Goal: Information Seeking & Learning: Learn about a topic

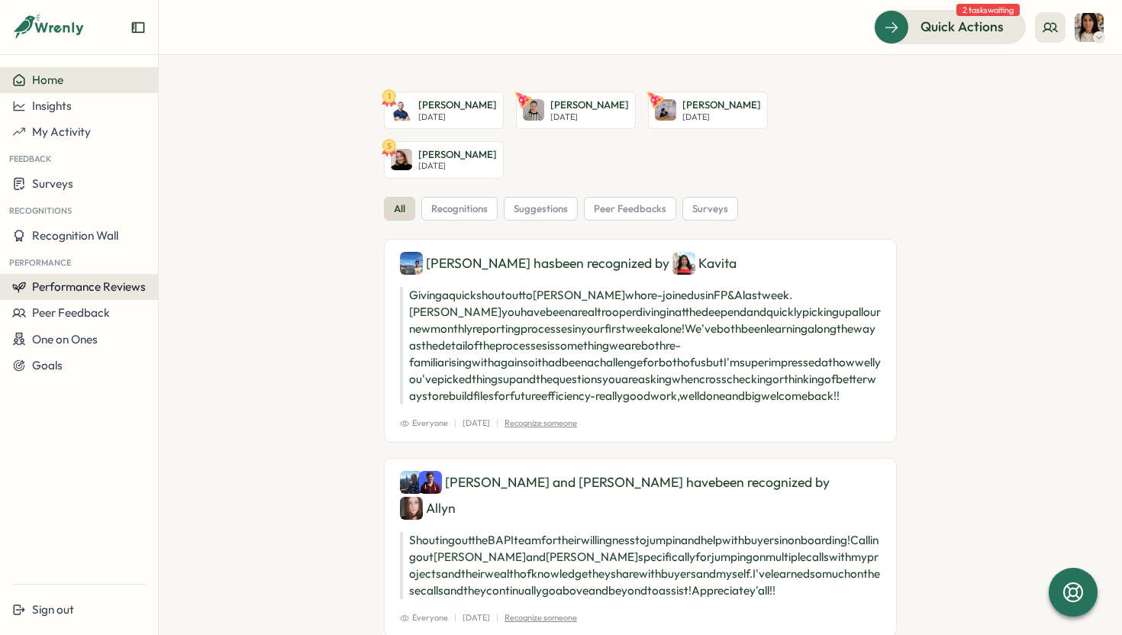
click at [123, 287] on span "Performance Reviews" at bounding box center [89, 286] width 114 height 14
click at [196, 264] on div "Reviews" at bounding box center [183, 272] width 43 height 17
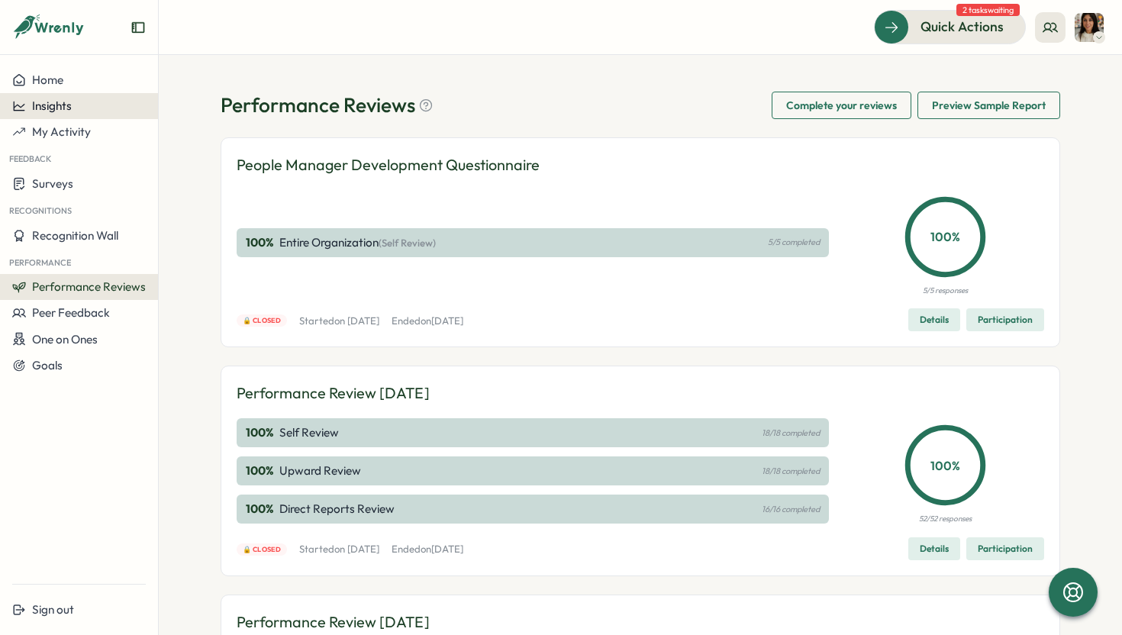
click at [65, 111] on span "Insights" at bounding box center [52, 105] width 40 height 14
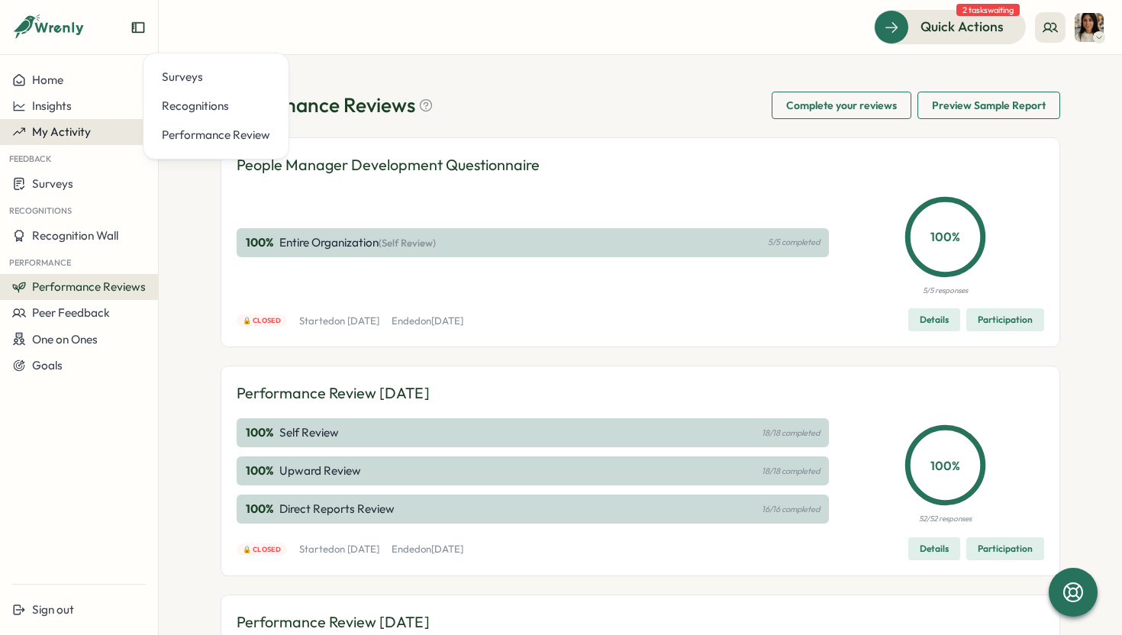
click at [64, 142] on button "My Activity" at bounding box center [79, 132] width 158 height 26
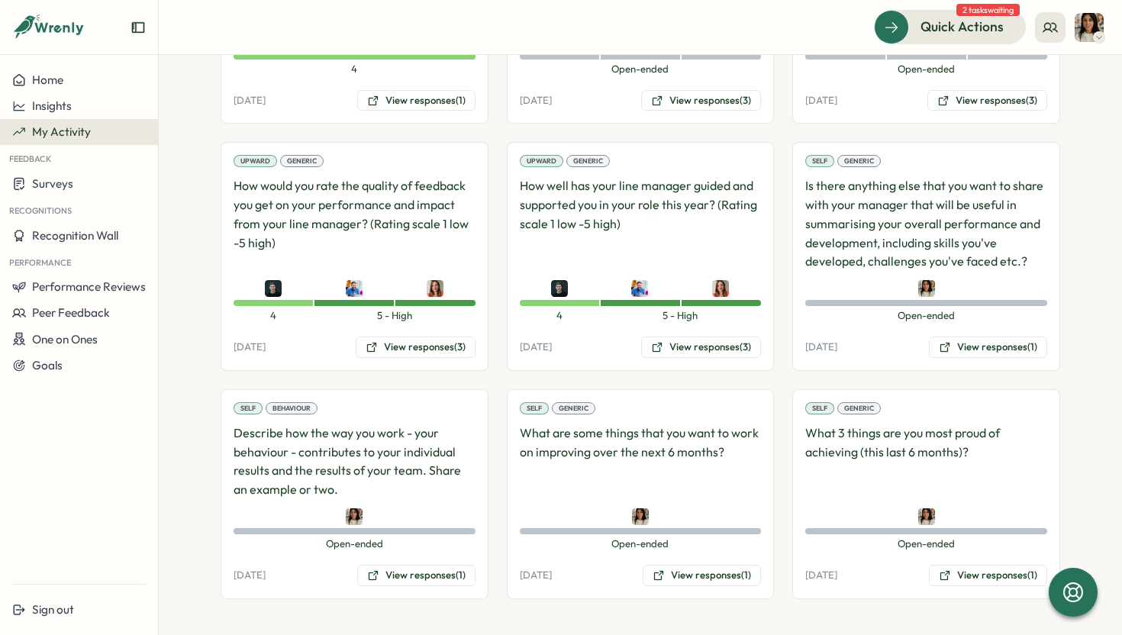
scroll to position [1921, 0]
click at [64, 103] on span "Insights" at bounding box center [52, 105] width 40 height 14
click at [67, 90] on button "Home" at bounding box center [79, 80] width 158 height 26
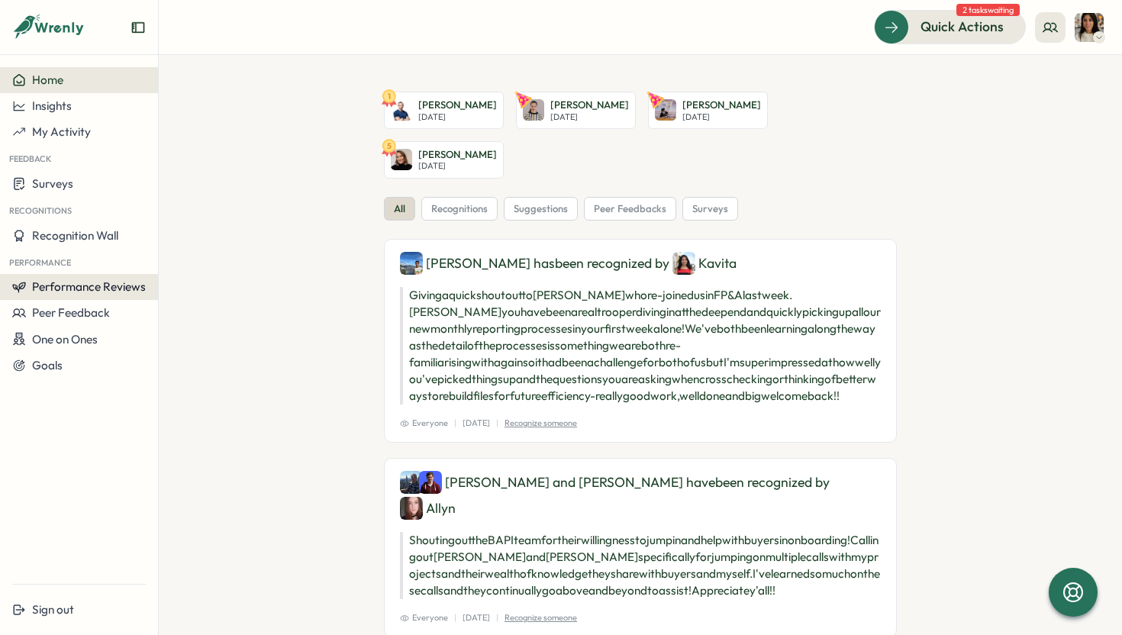
click at [111, 293] on span "Performance Reviews" at bounding box center [89, 286] width 114 height 14
click at [168, 299] on div "Insights" at bounding box center [183, 301] width 43 height 17
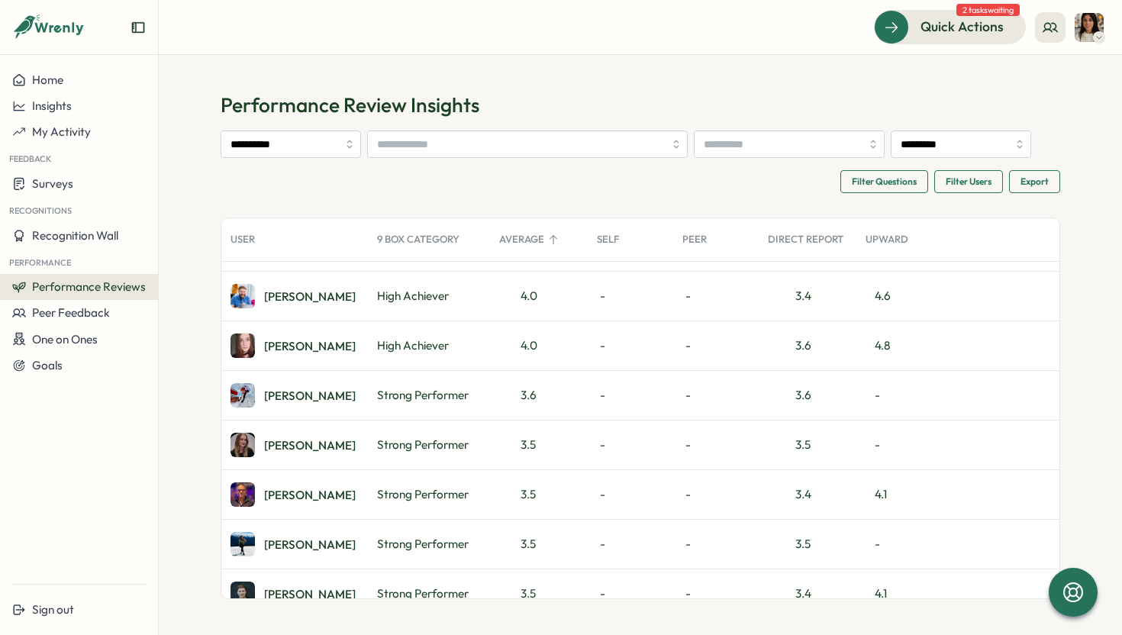
scroll to position [48, 0]
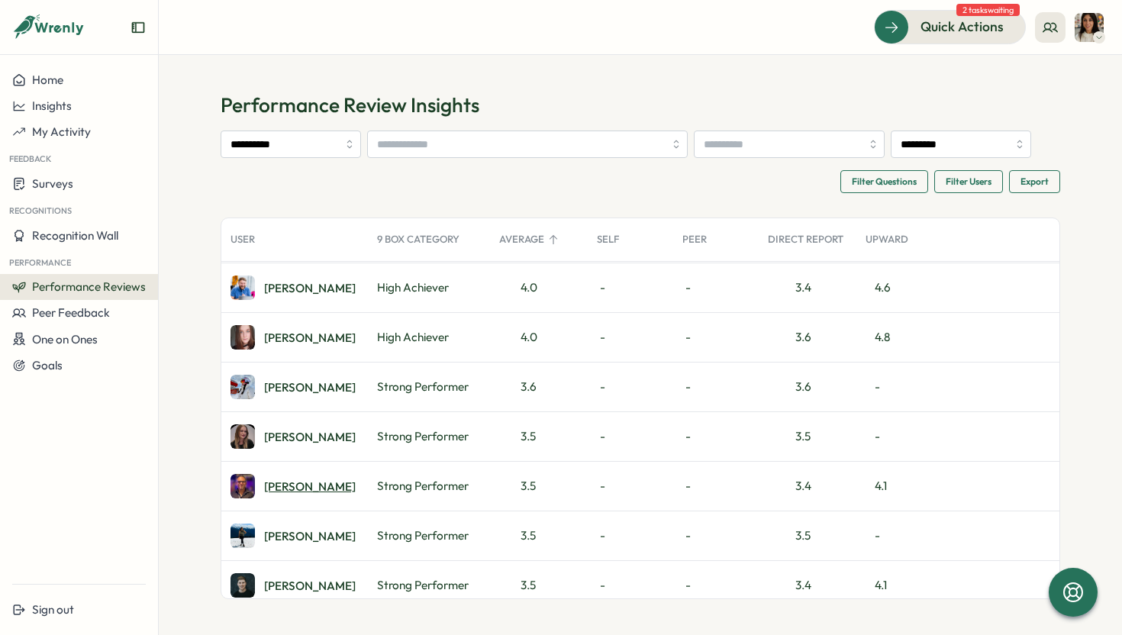
click at [286, 488] on div "Adrian P." at bounding box center [310, 486] width 92 height 11
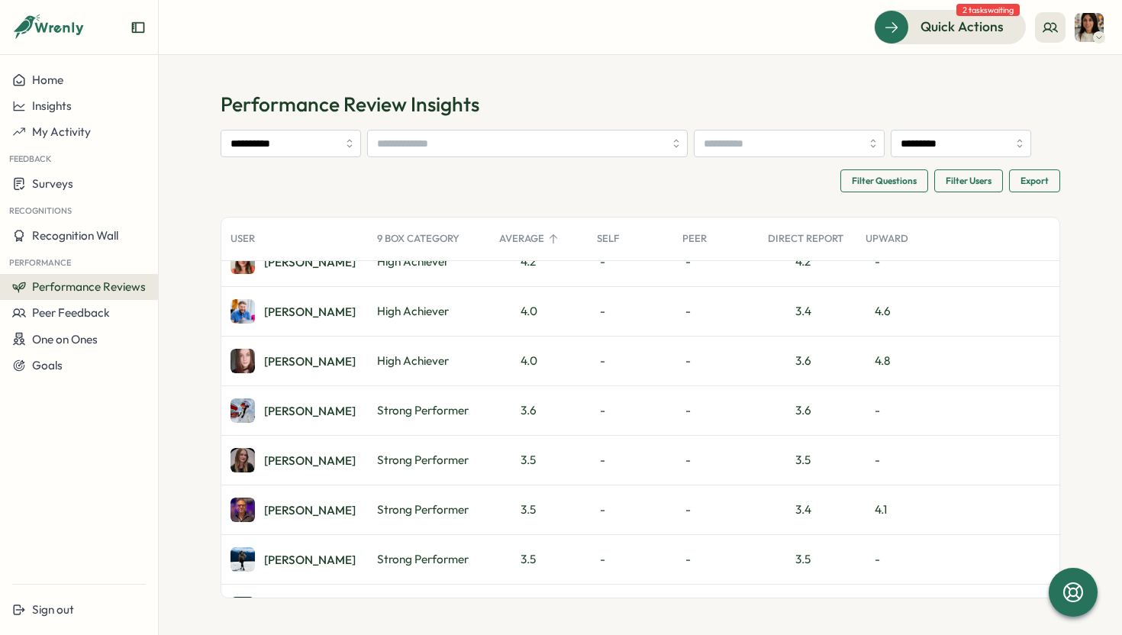
scroll to position [0, 0]
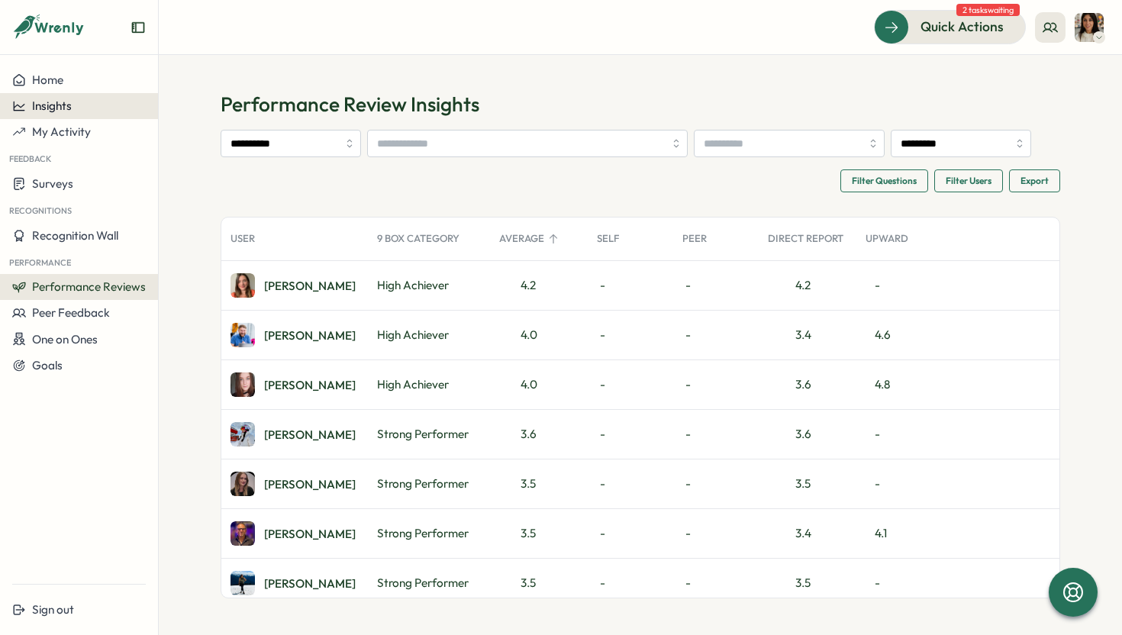
click at [89, 100] on div "Insights" at bounding box center [79, 106] width 134 height 14
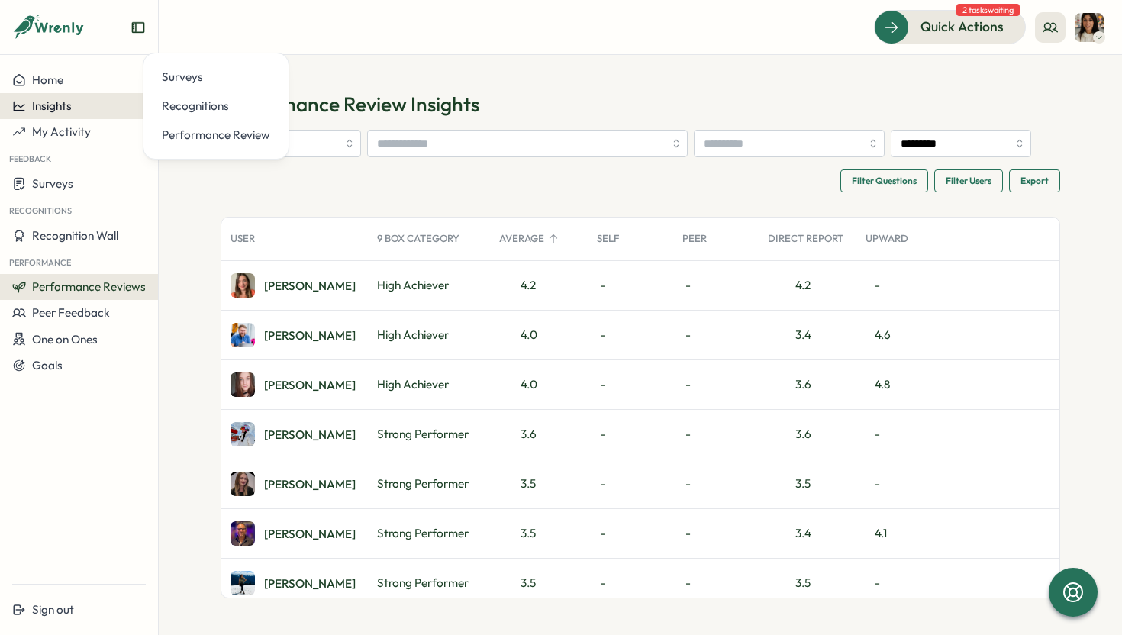
click at [66, 112] on span "Insights" at bounding box center [52, 105] width 40 height 14
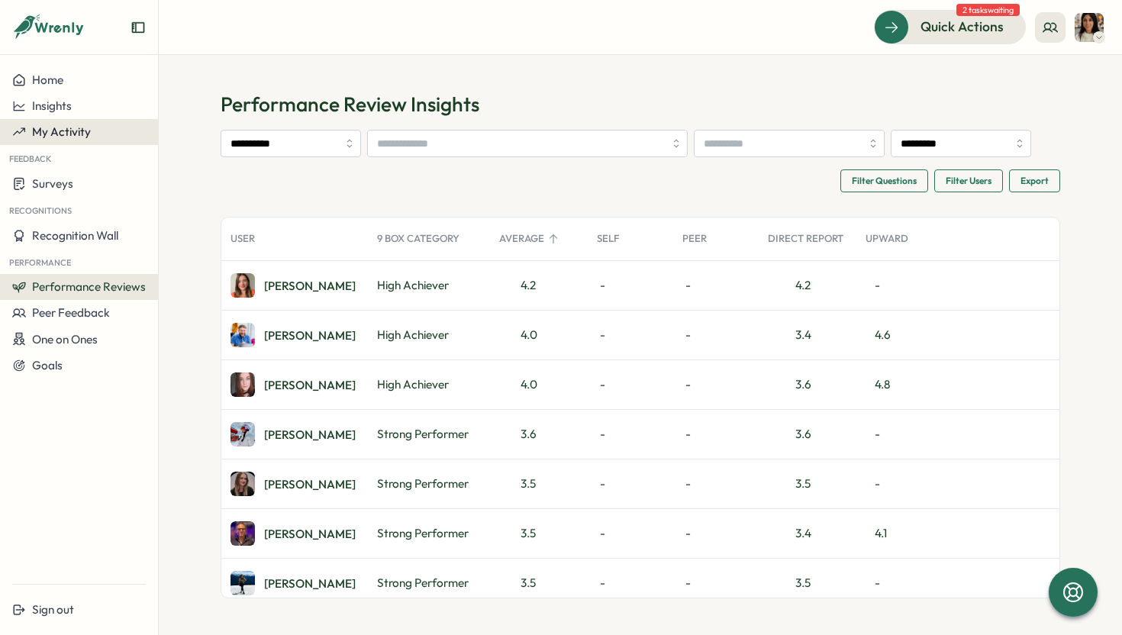
click at [51, 136] on span "My Activity" at bounding box center [61, 131] width 59 height 14
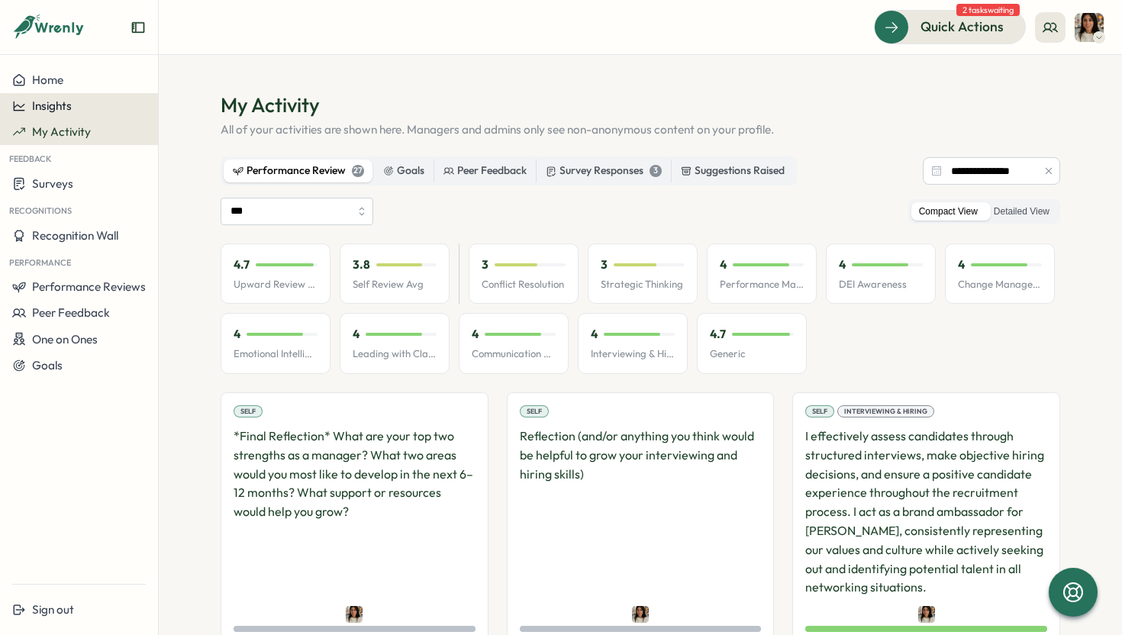
click at [70, 94] on button "Insights" at bounding box center [79, 106] width 158 height 26
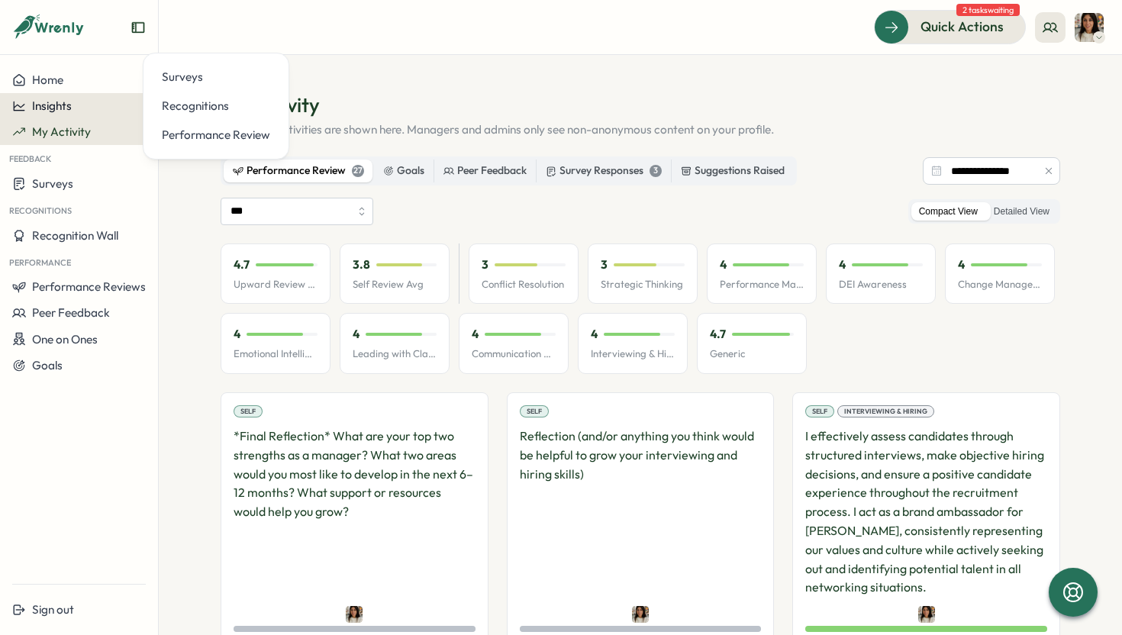
click at [70, 108] on span "Insights" at bounding box center [52, 105] width 40 height 14
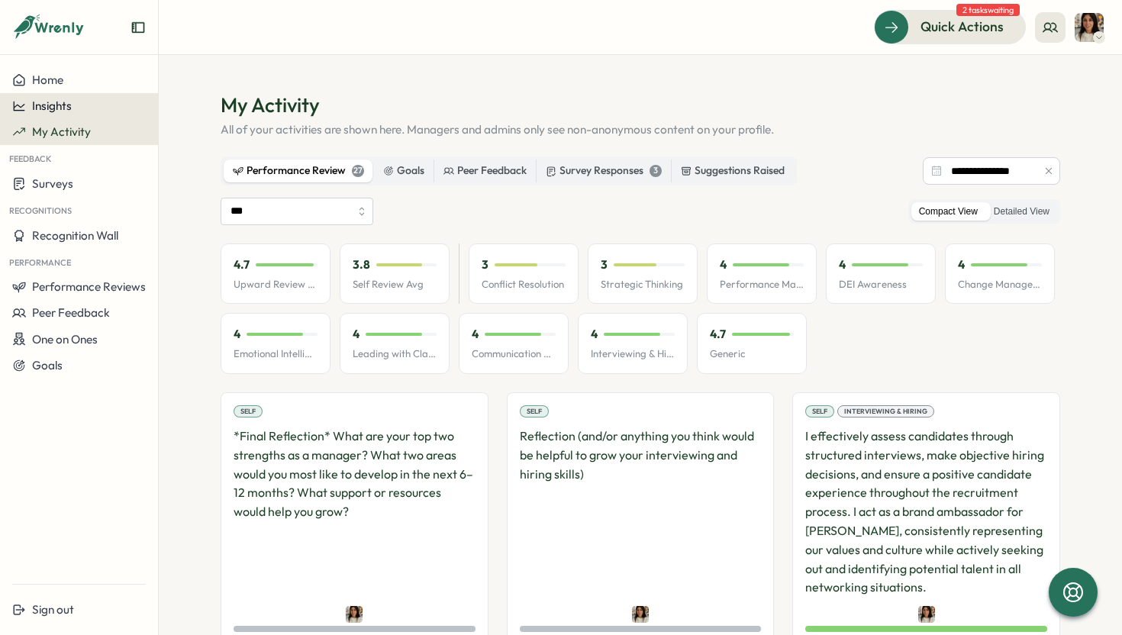
click at [53, 109] on span "Insights" at bounding box center [52, 105] width 40 height 14
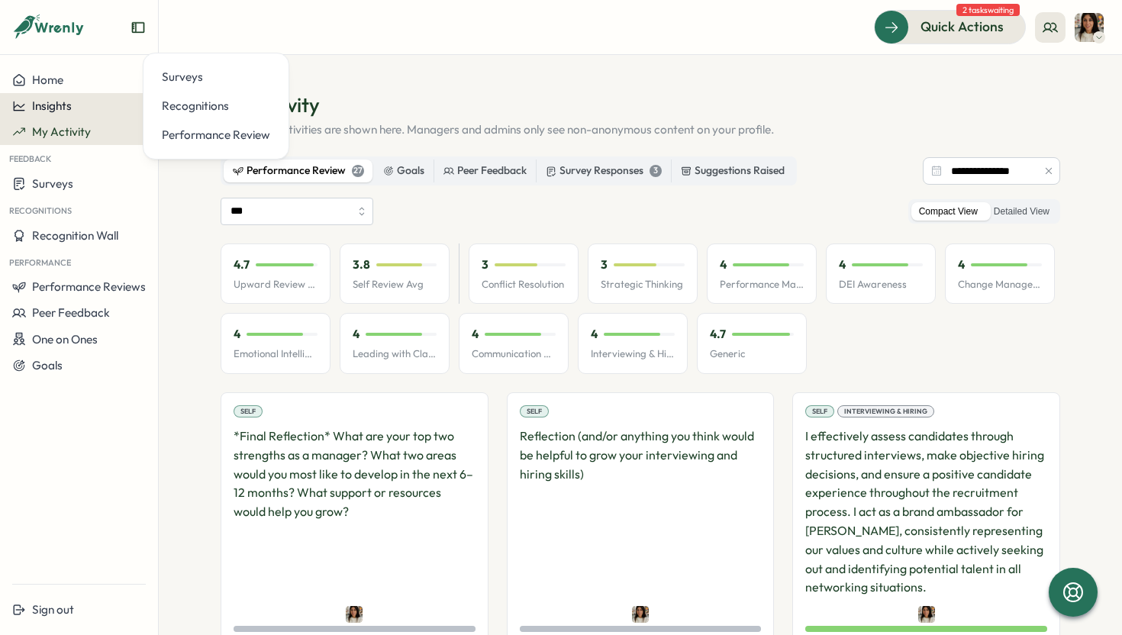
click at [66, 96] on button "Insights" at bounding box center [79, 106] width 158 height 26
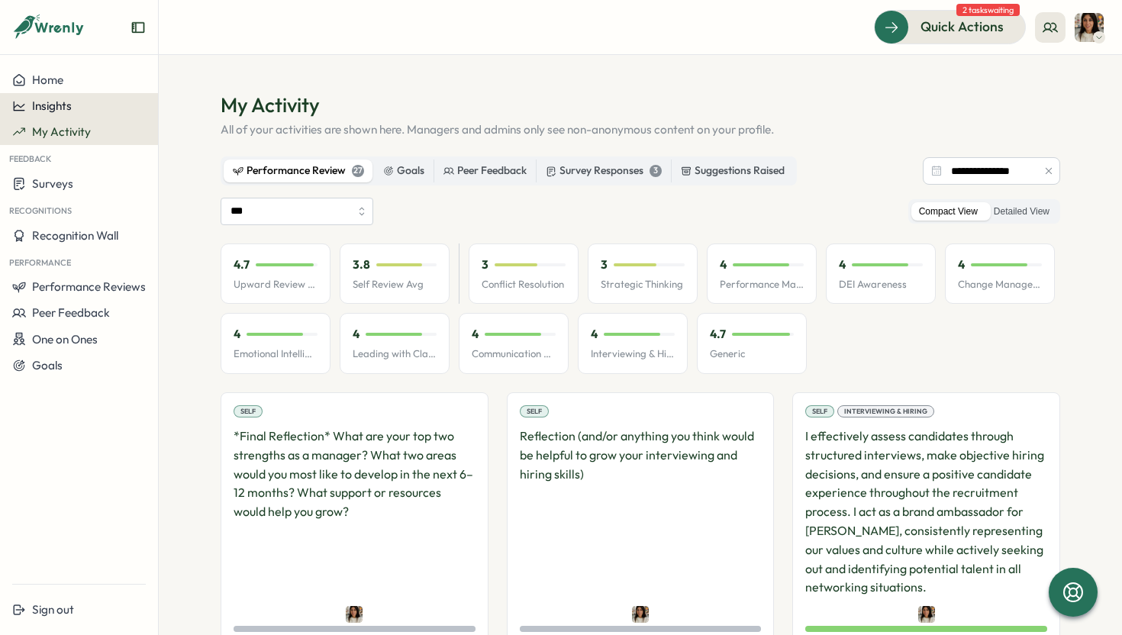
click at [75, 110] on div "Insights" at bounding box center [79, 106] width 134 height 14
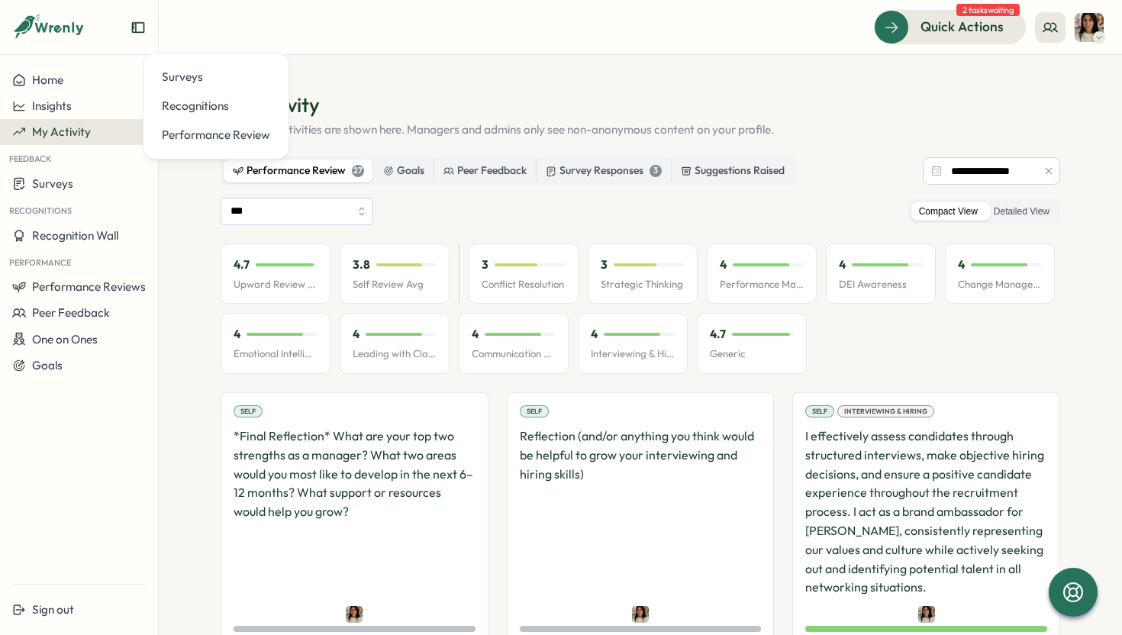
click at [387, 62] on section "**********" at bounding box center [640, 345] width 963 height 580
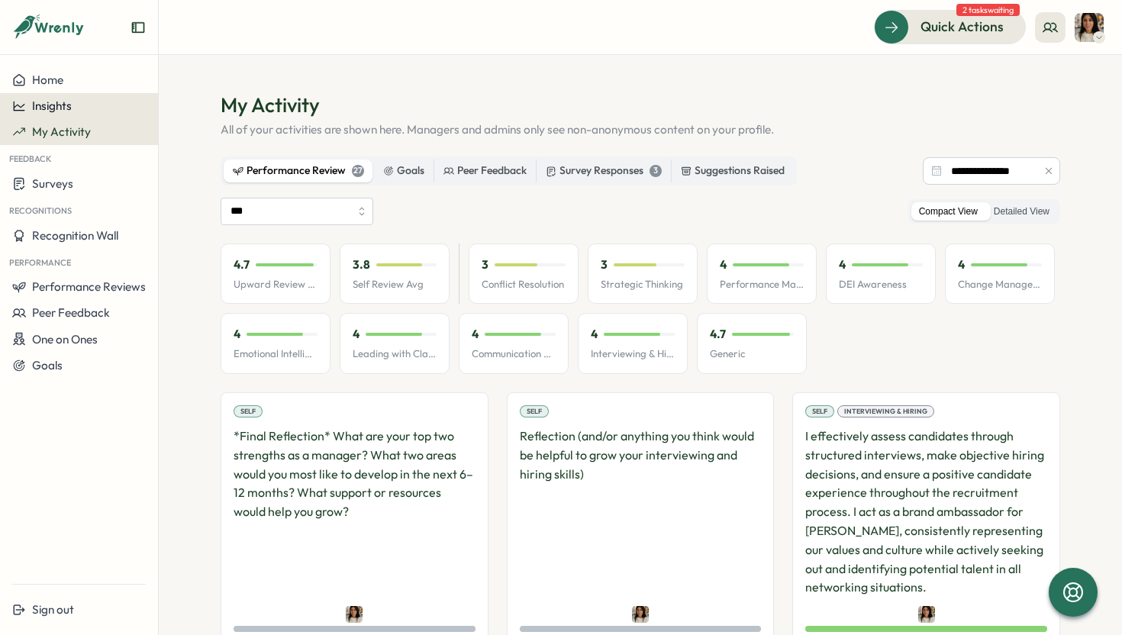
click at [76, 112] on div "Insights" at bounding box center [79, 106] width 134 height 14
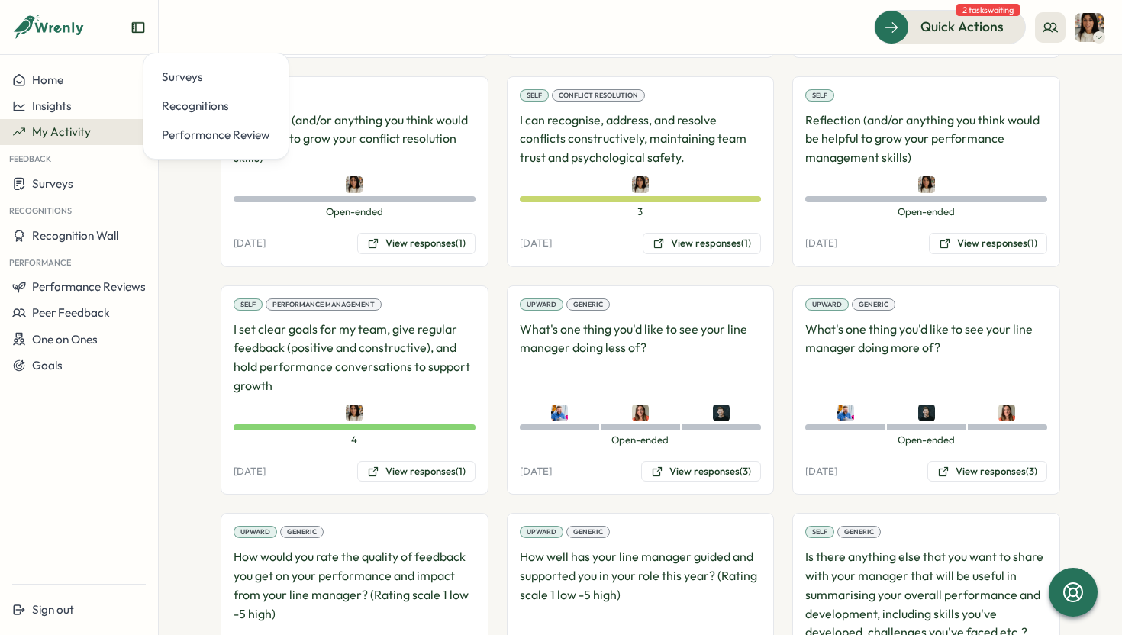
scroll to position [1550, 0]
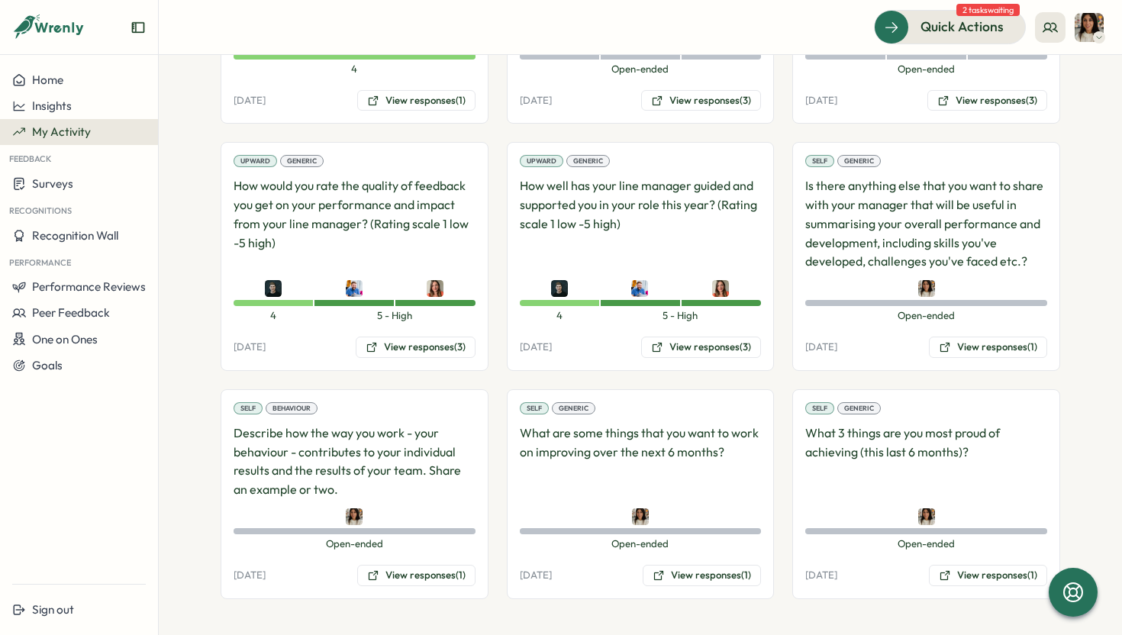
scroll to position [1921, 0]
click at [96, 108] on div "Insights" at bounding box center [79, 106] width 134 height 14
click at [167, 343] on section "**********" at bounding box center [640, 345] width 963 height 580
click at [95, 285] on span "Performance Reviews" at bounding box center [89, 286] width 114 height 14
click at [69, 72] on button "Home" at bounding box center [79, 80] width 158 height 26
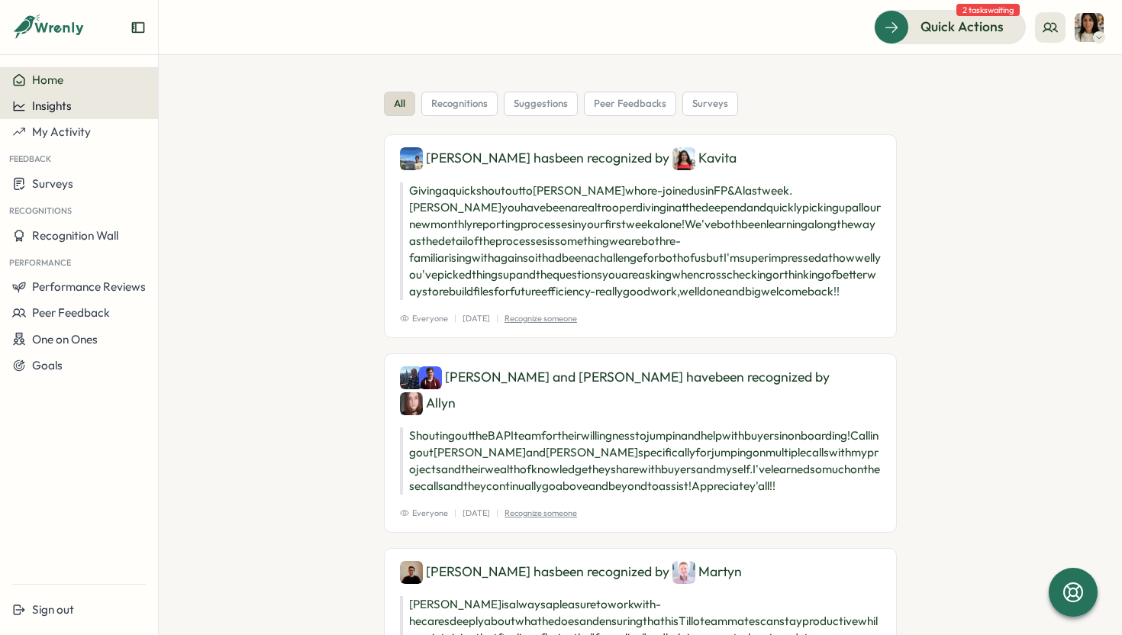
click at [107, 108] on div "Insights" at bounding box center [79, 106] width 134 height 14
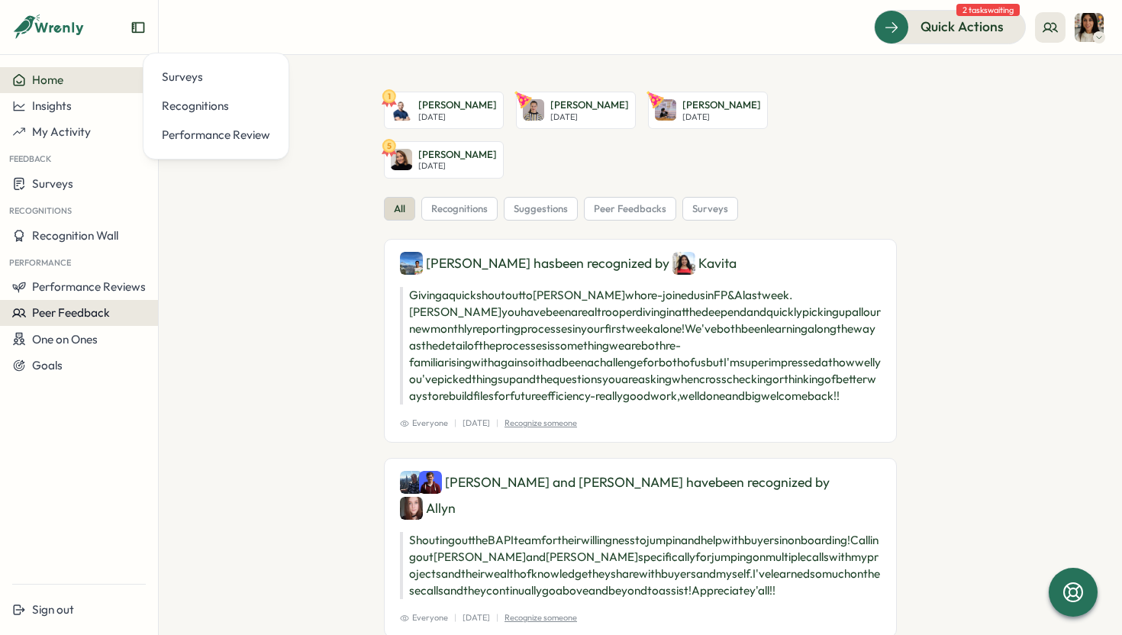
click at [108, 311] on span "Peer Feedback" at bounding box center [71, 312] width 78 height 14
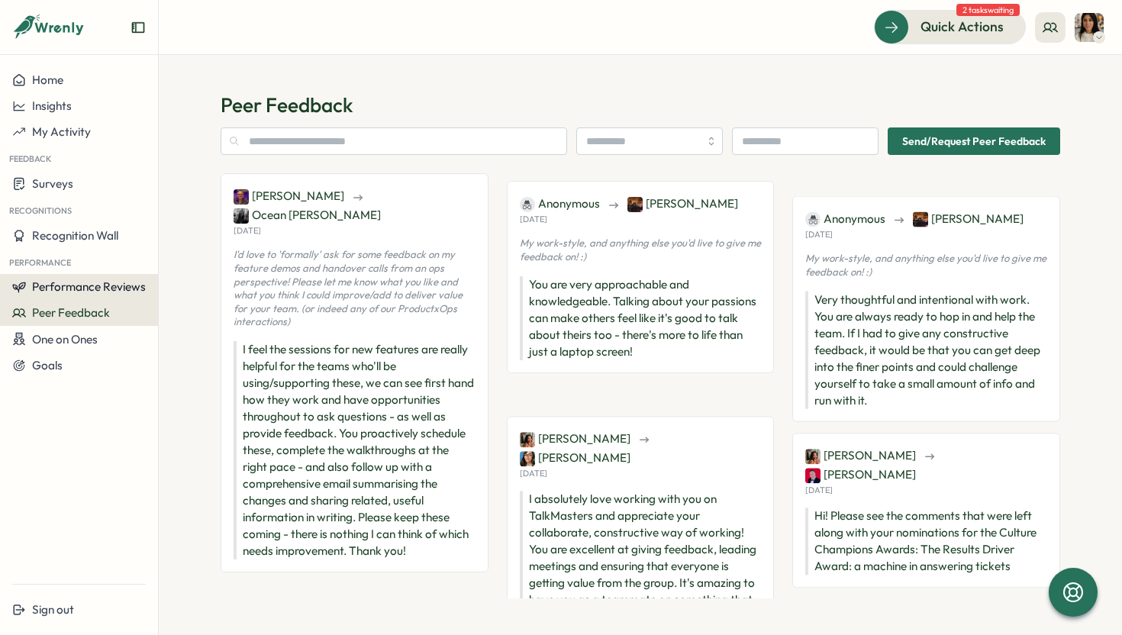
click at [129, 274] on button "Performance Reviews" at bounding box center [79, 287] width 158 height 26
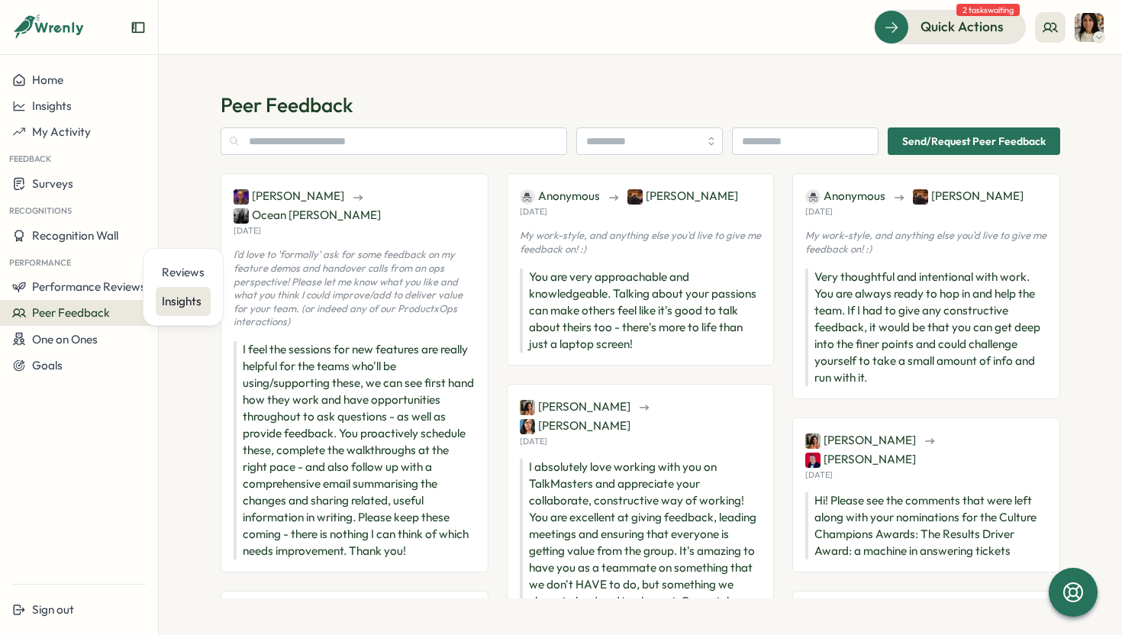
click at [168, 305] on div "Insights" at bounding box center [183, 301] width 43 height 17
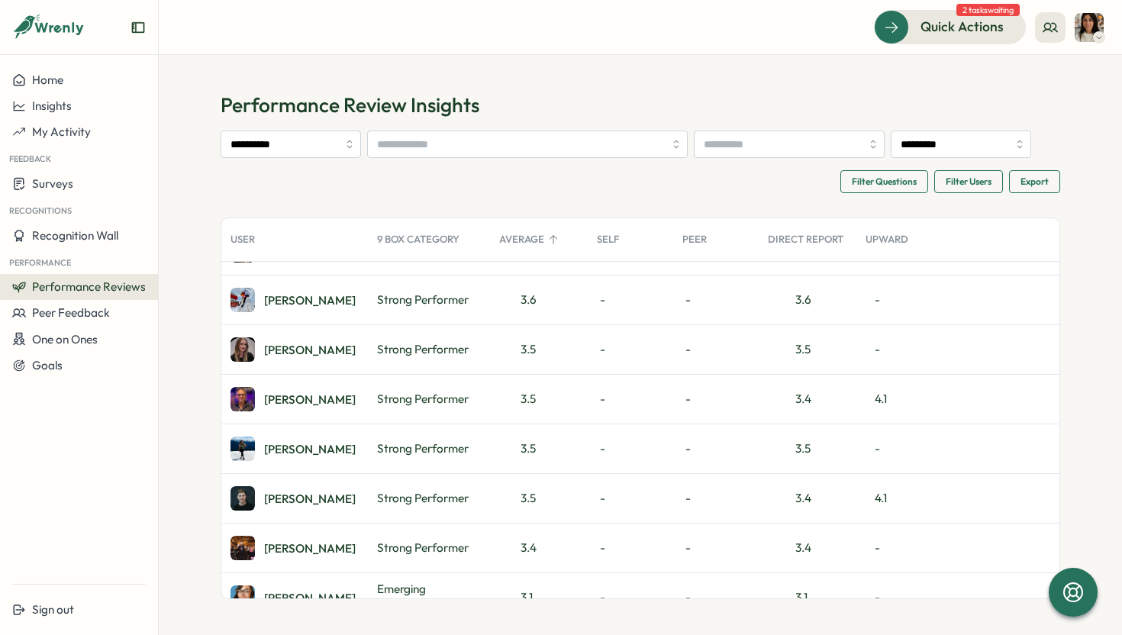
scroll to position [137, 0]
click at [282, 400] on div "Adrian P." at bounding box center [310, 397] width 92 height 11
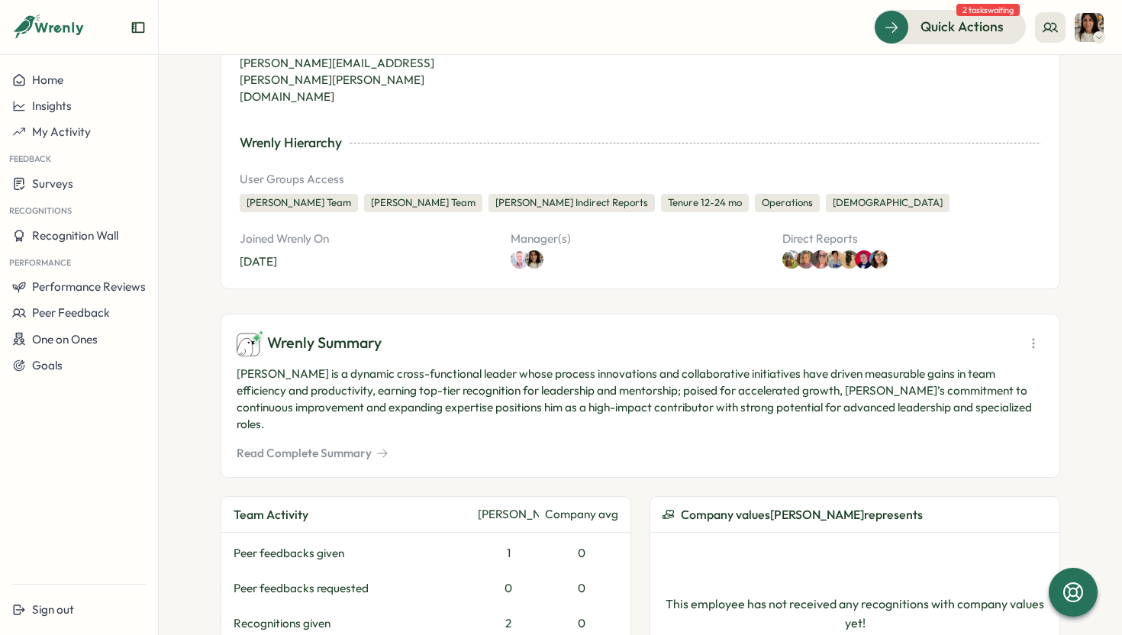
scroll to position [426, 0]
click at [324, 443] on button "Read Complete Summary" at bounding box center [313, 451] width 152 height 17
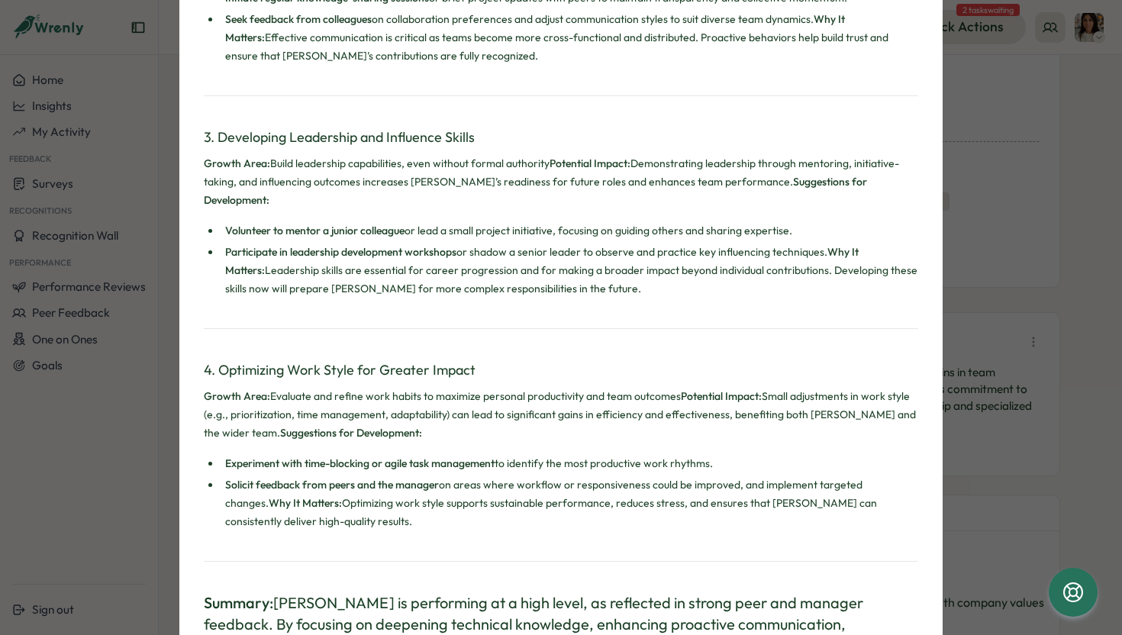
scroll to position [1183, 0]
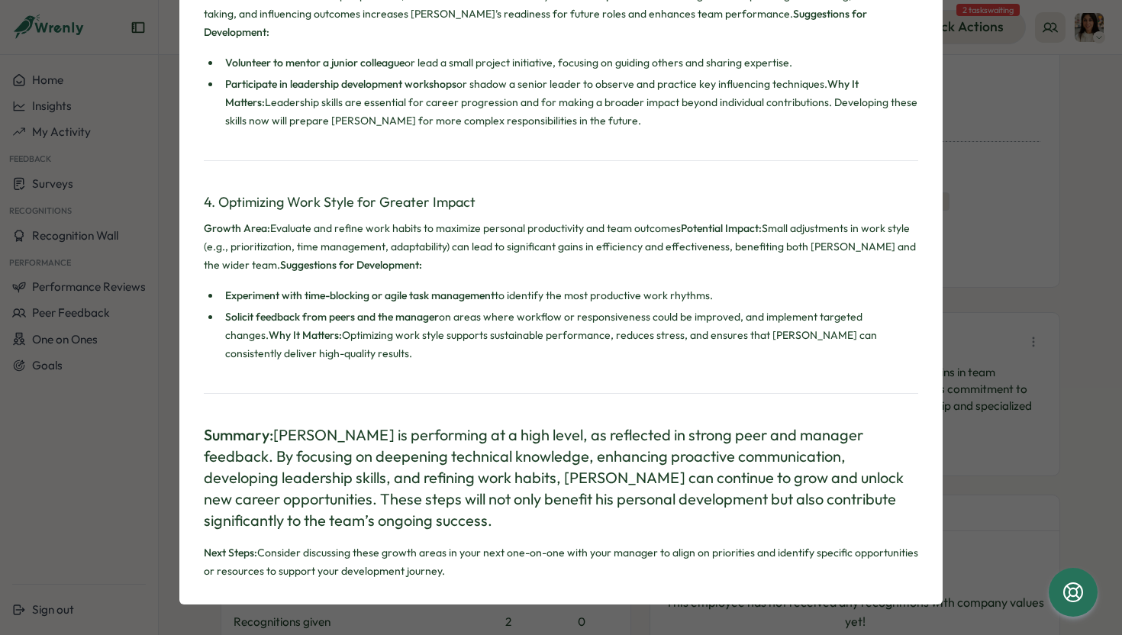
click at [92, 446] on div "Adrian Pearcey's Summary Achievements Based on Wrenly Recognition and Performan…" at bounding box center [561, 317] width 1122 height 635
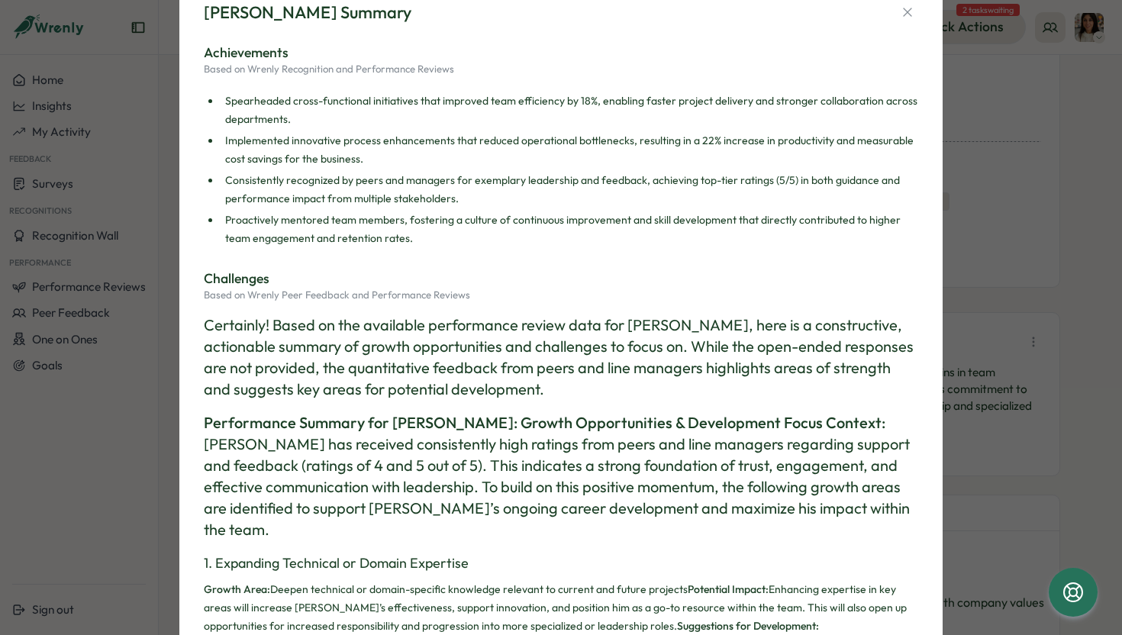
scroll to position [0, 0]
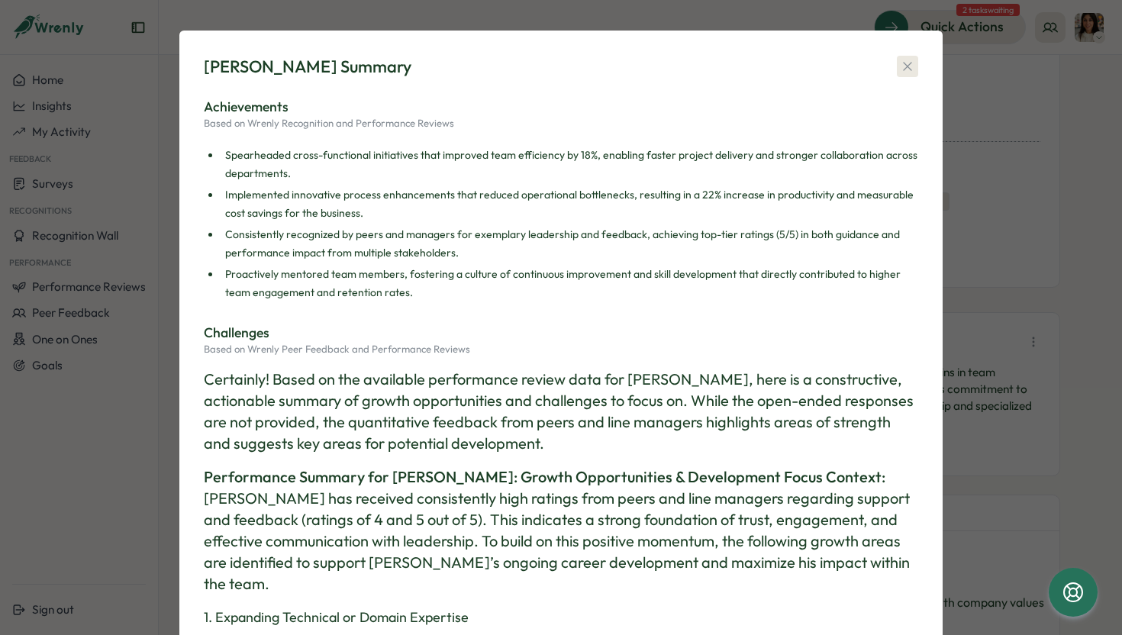
click at [901, 67] on icon "button" at bounding box center [907, 66] width 15 height 15
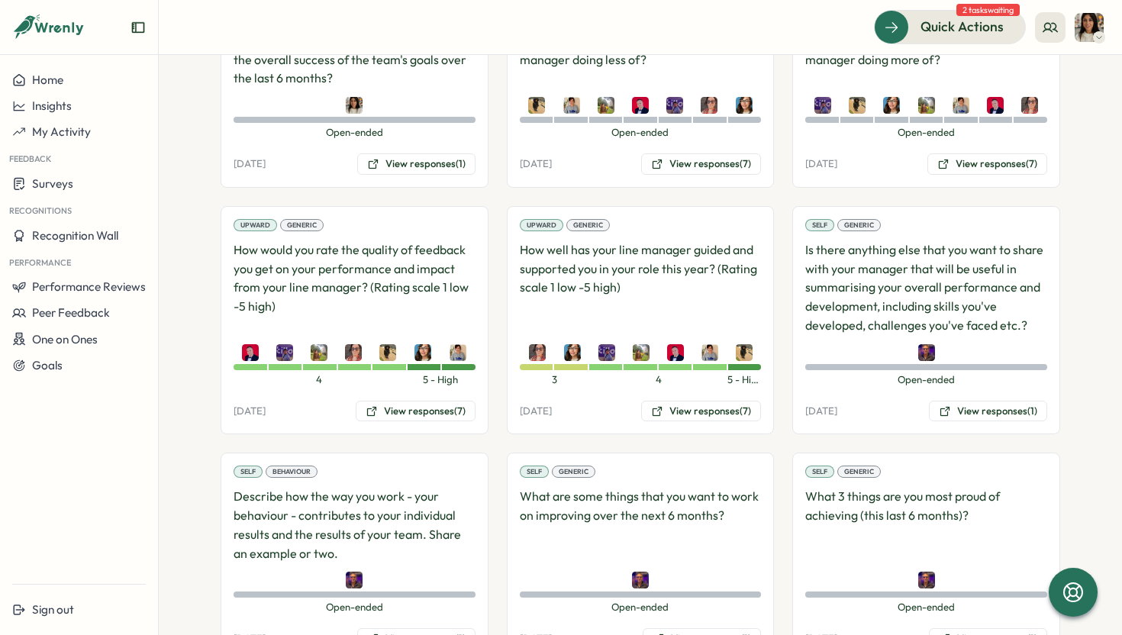
scroll to position [1835, 0]
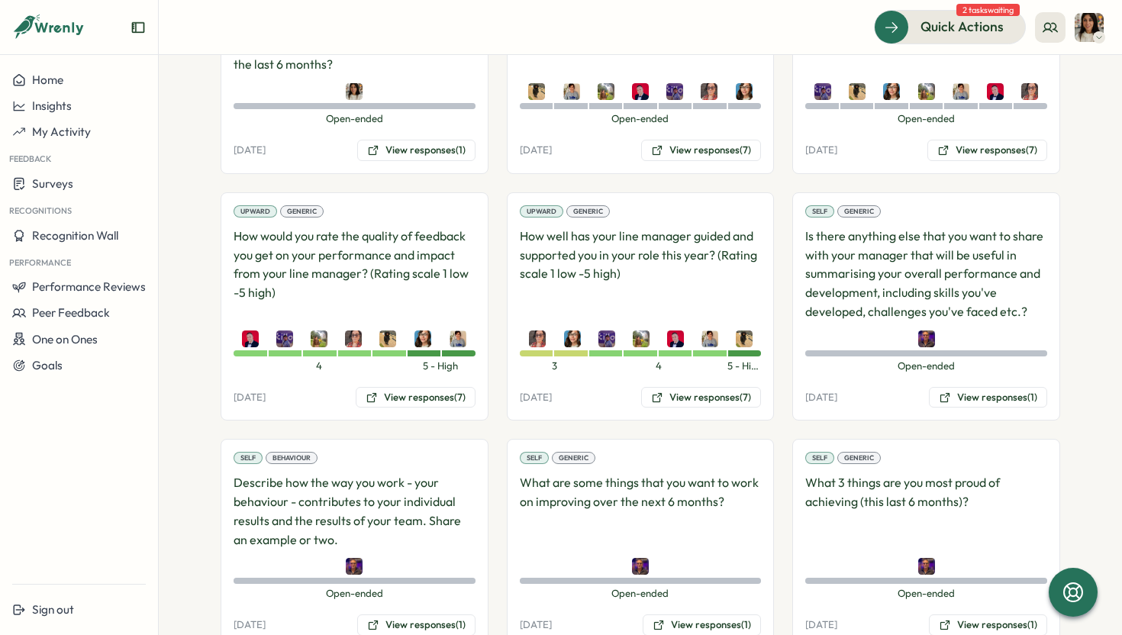
click at [406, 585] on div "Self Behaviour Describe how the way you work - your behaviour - contributes to …" at bounding box center [355, 544] width 268 height 210
click at [420, 587] on div "Self Behaviour Describe how the way you work - your behaviour - contributes to …" at bounding box center [355, 544] width 268 height 210
click at [420, 614] on button "View responses (1)" at bounding box center [416, 624] width 118 height 21
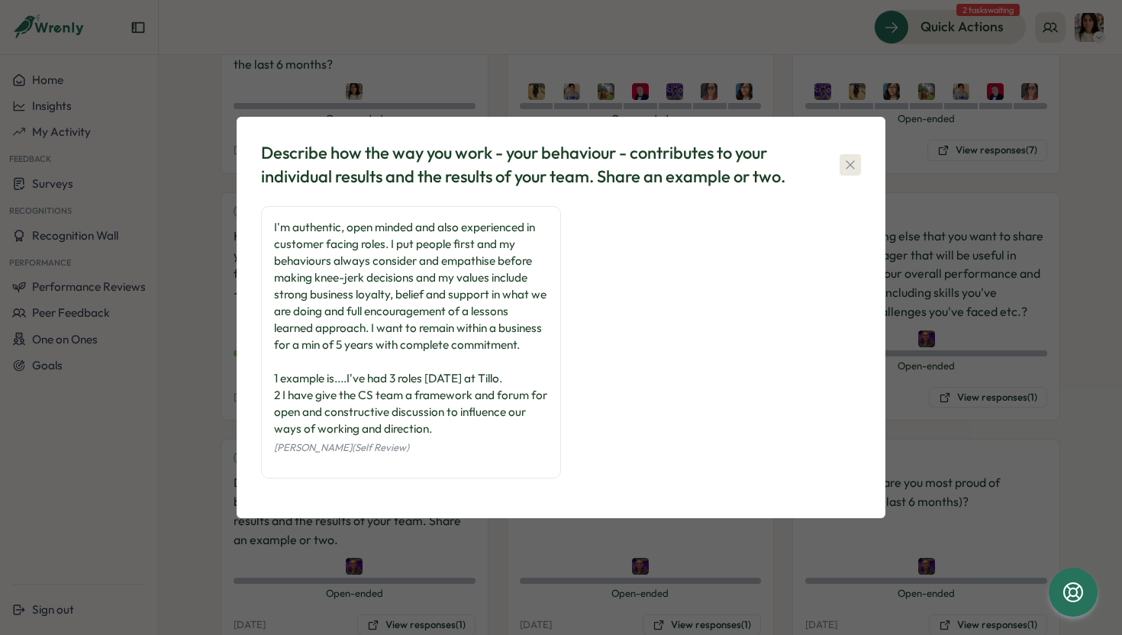
click at [849, 167] on icon "button" at bounding box center [849, 164] width 15 height 15
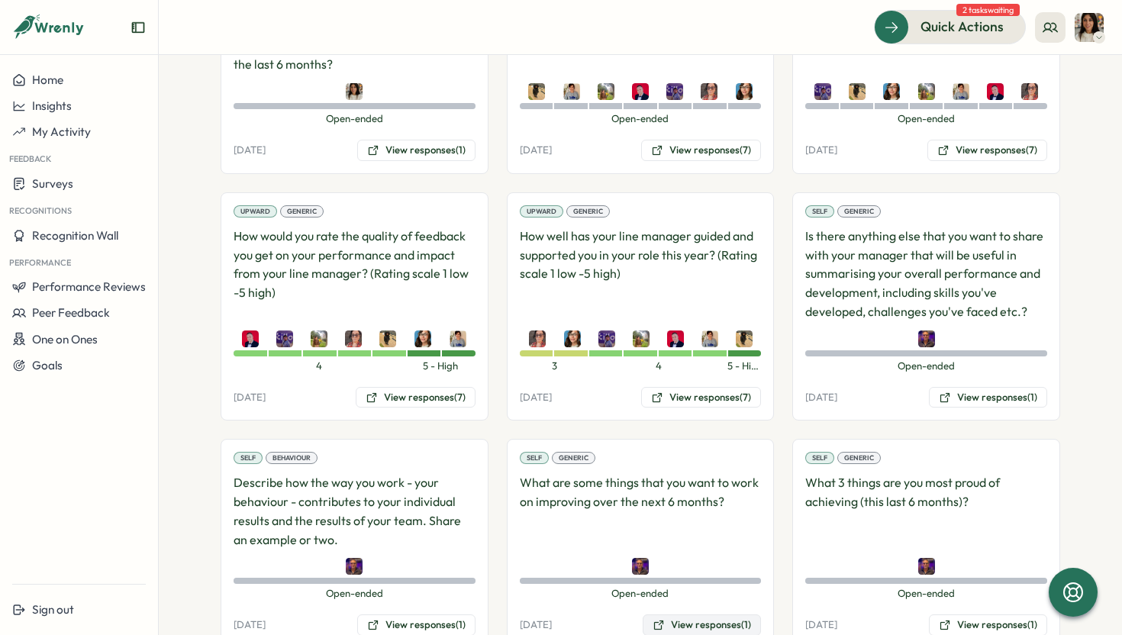
click at [678, 614] on button "View responses (1)" at bounding box center [701, 624] width 118 height 21
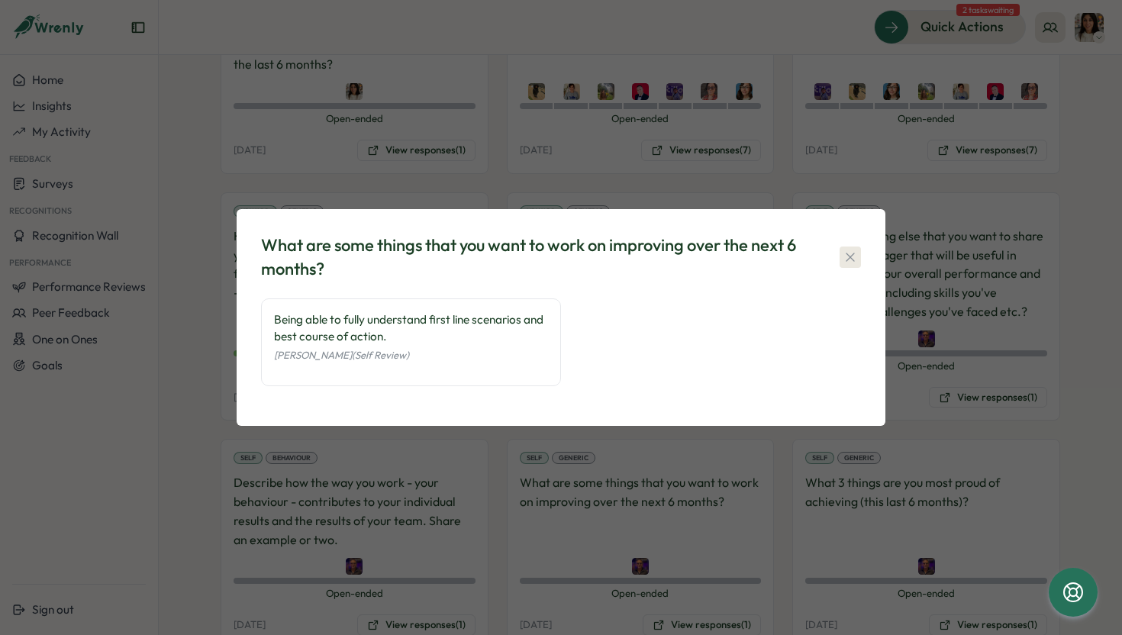
click at [846, 259] on icon "button" at bounding box center [849, 257] width 8 height 8
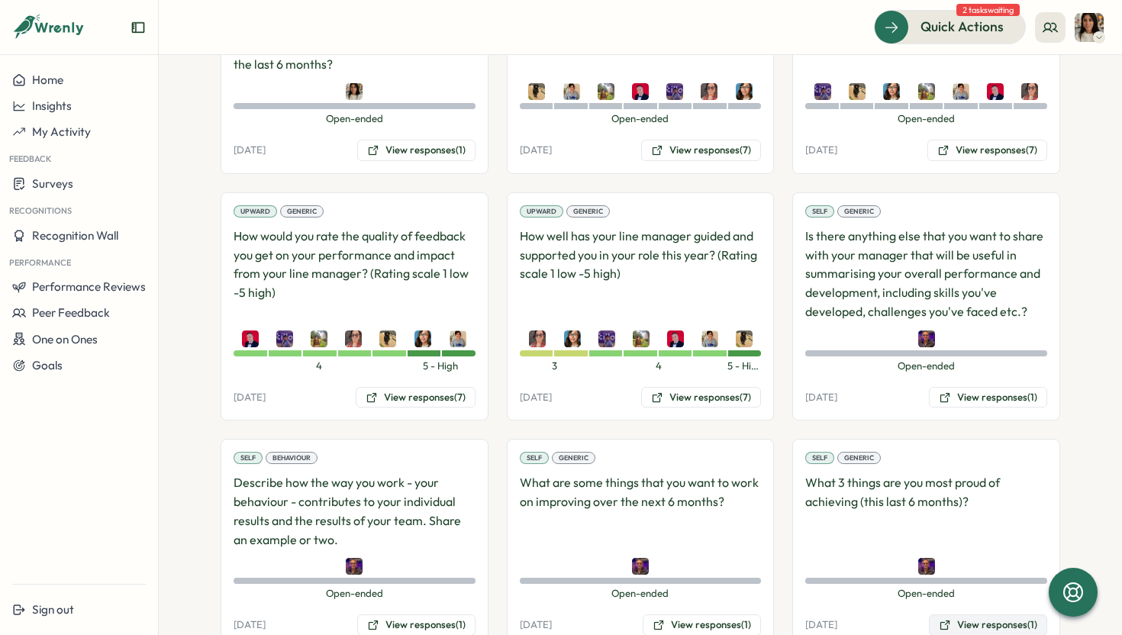
click at [965, 614] on button "View responses (1)" at bounding box center [988, 624] width 118 height 21
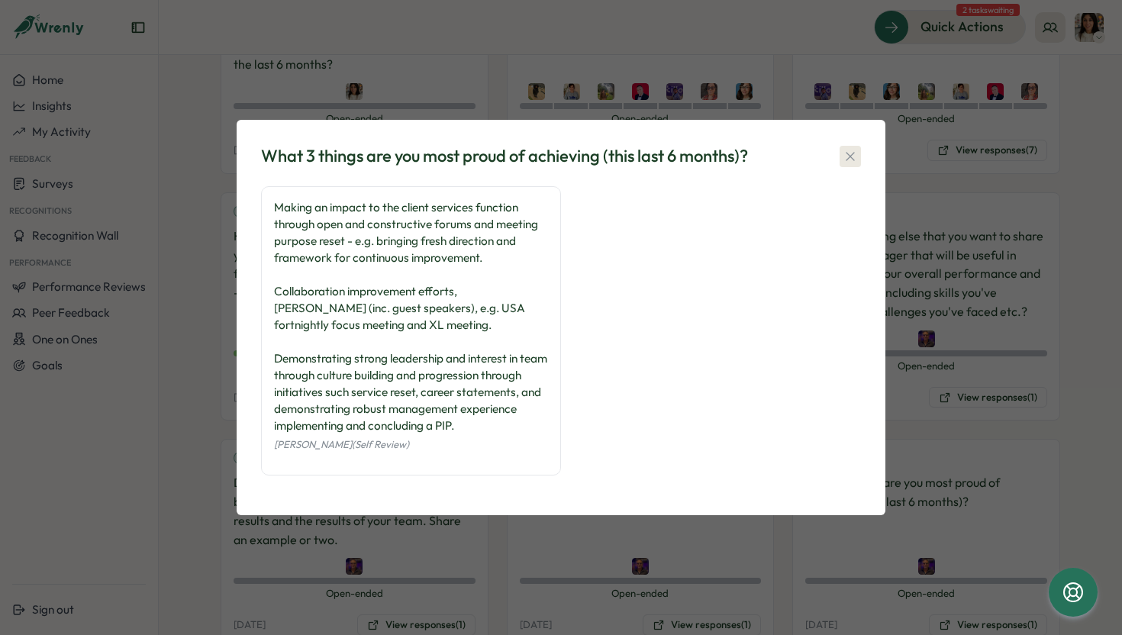
click at [848, 154] on icon "button" at bounding box center [849, 156] width 8 height 8
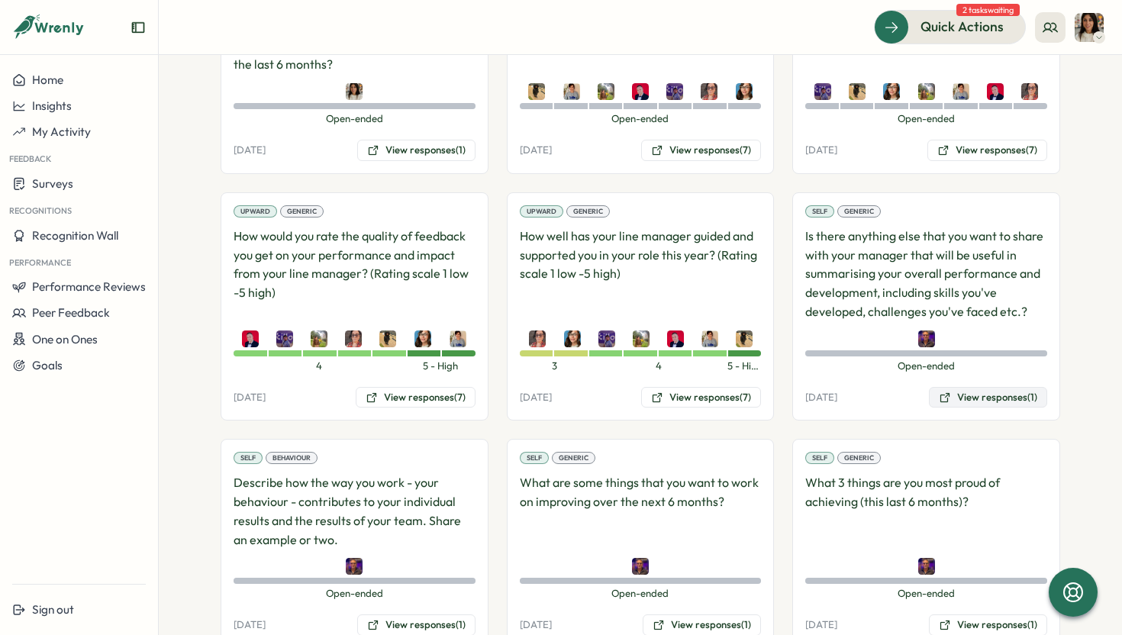
click at [976, 387] on button "View responses (1)" at bounding box center [988, 397] width 118 height 21
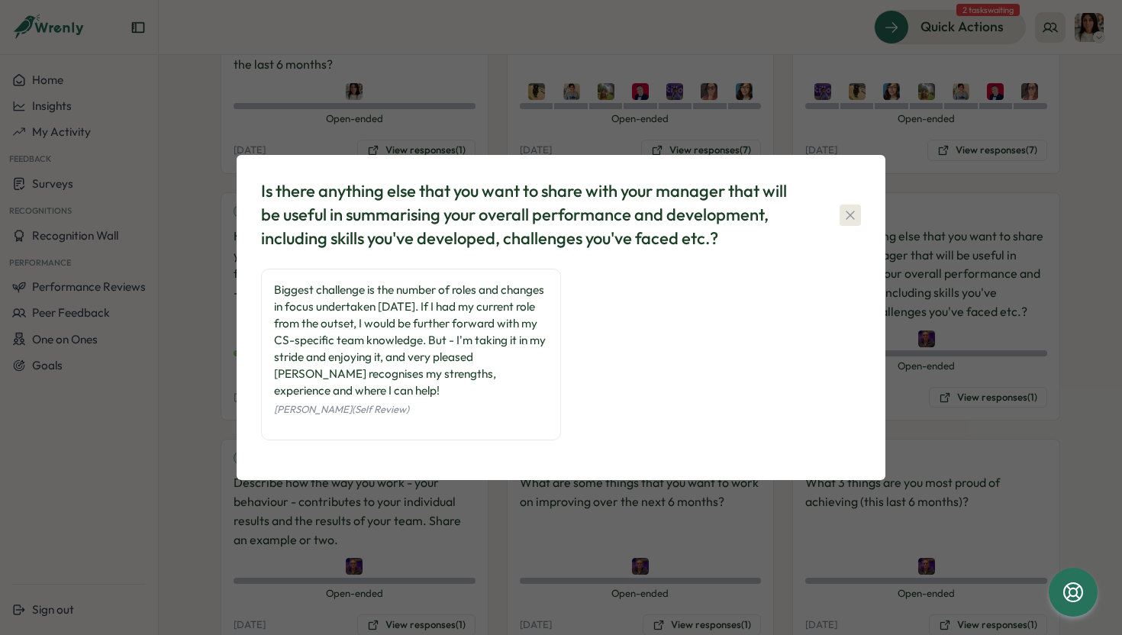
click at [849, 213] on icon "button" at bounding box center [849, 215] width 8 height 8
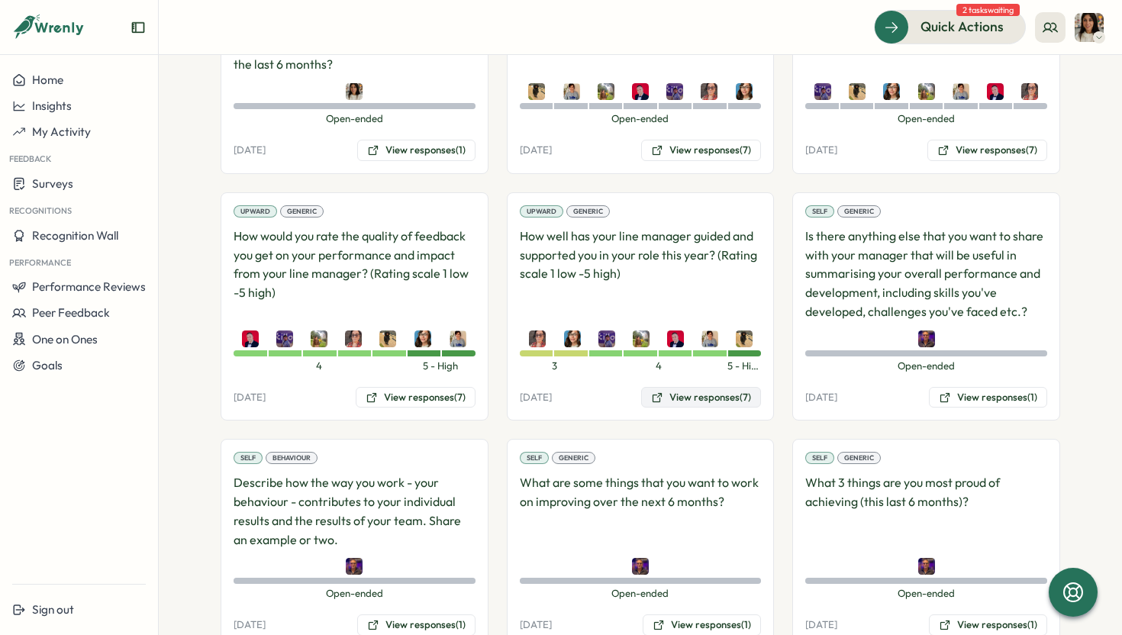
click at [679, 387] on button "View responses (7)" at bounding box center [701, 397] width 120 height 21
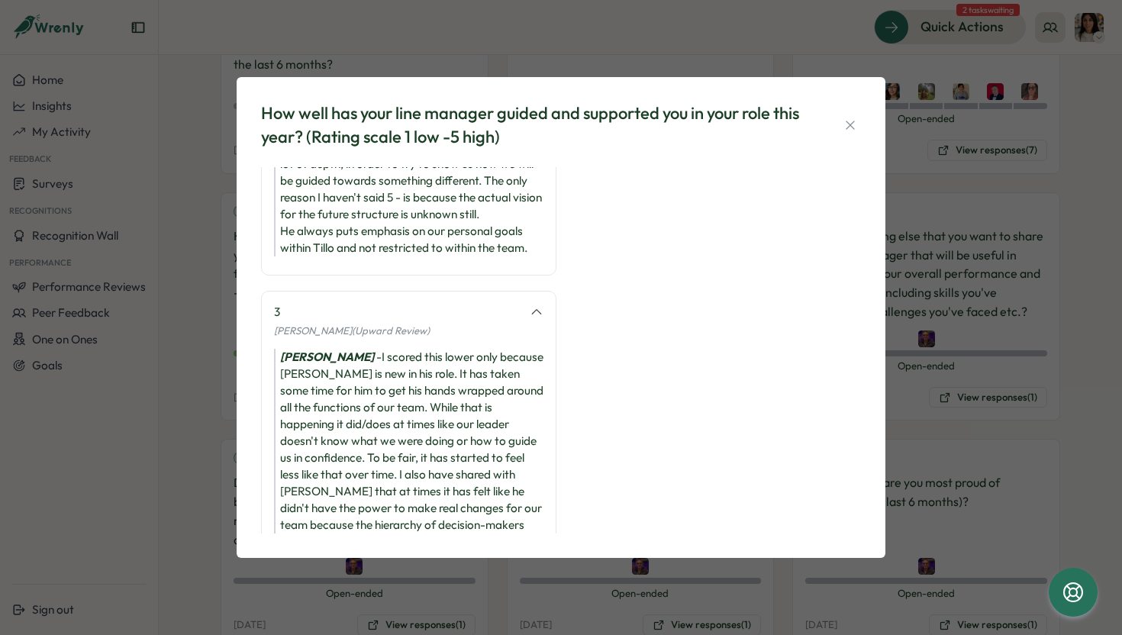
scroll to position [623, 0]
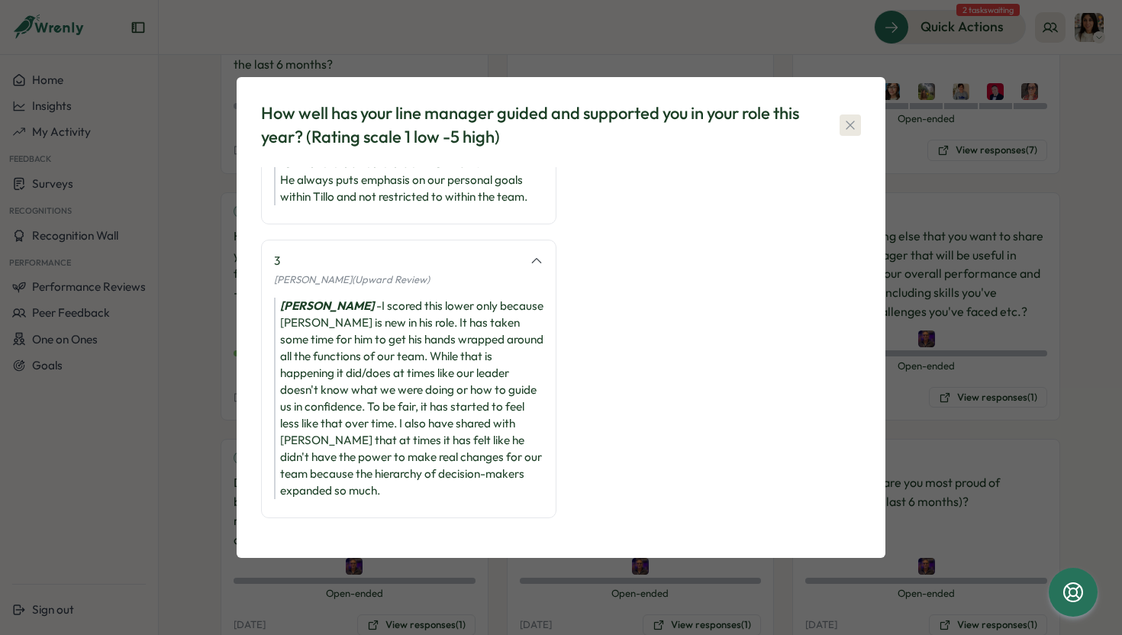
click at [845, 124] on icon "button" at bounding box center [849, 125] width 15 height 15
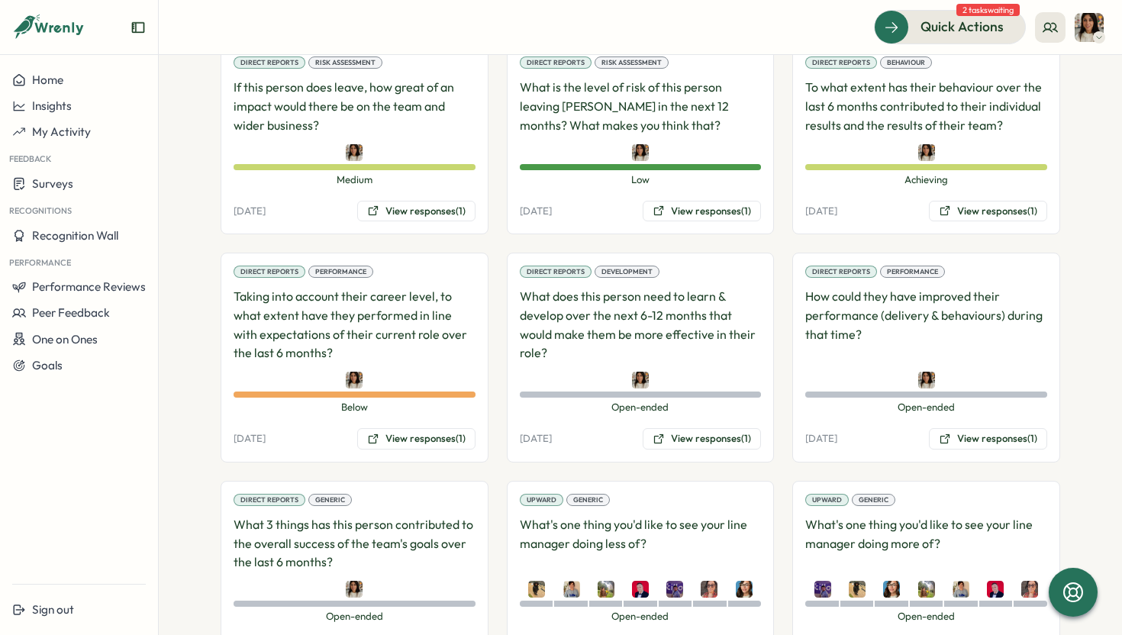
scroll to position [1344, 0]
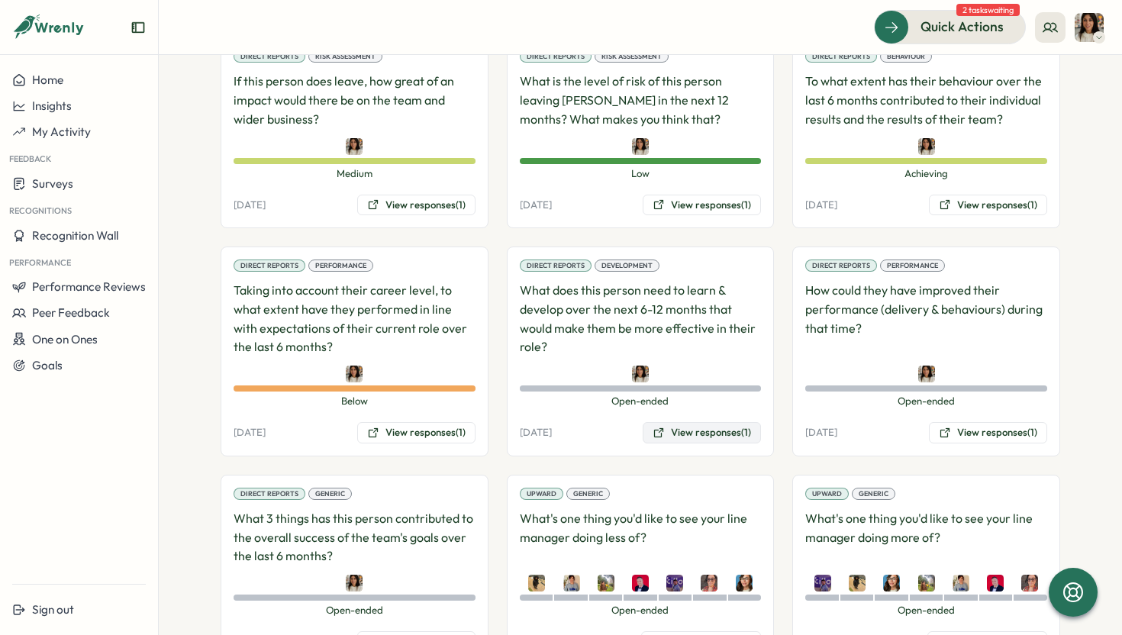
click at [696, 422] on button "View responses (1)" at bounding box center [701, 432] width 118 height 21
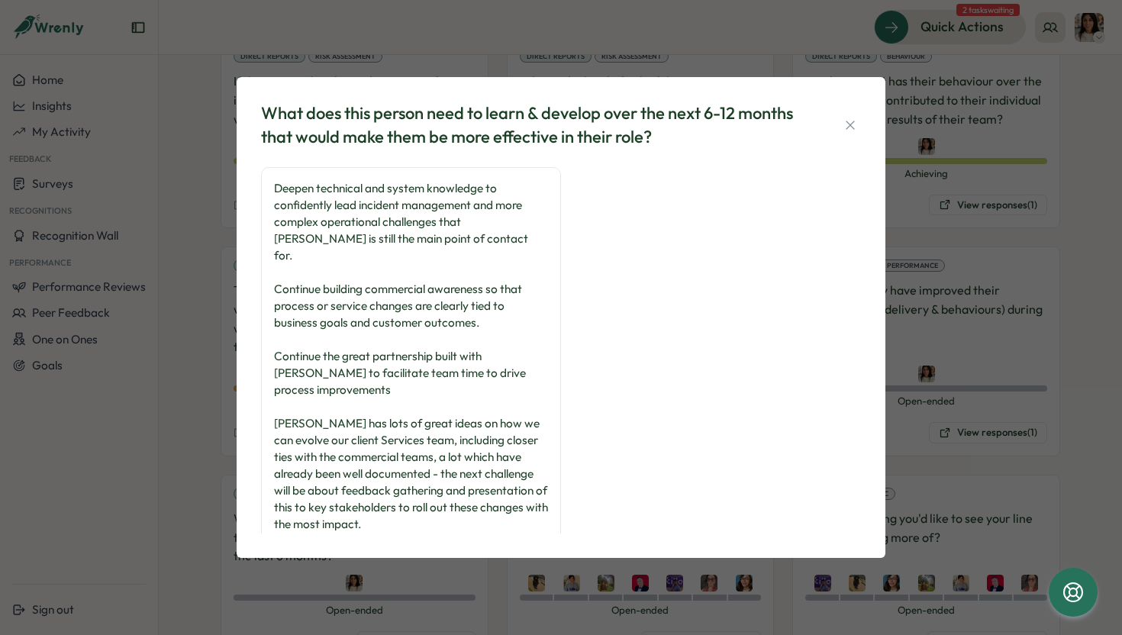
scroll to position [21, 0]
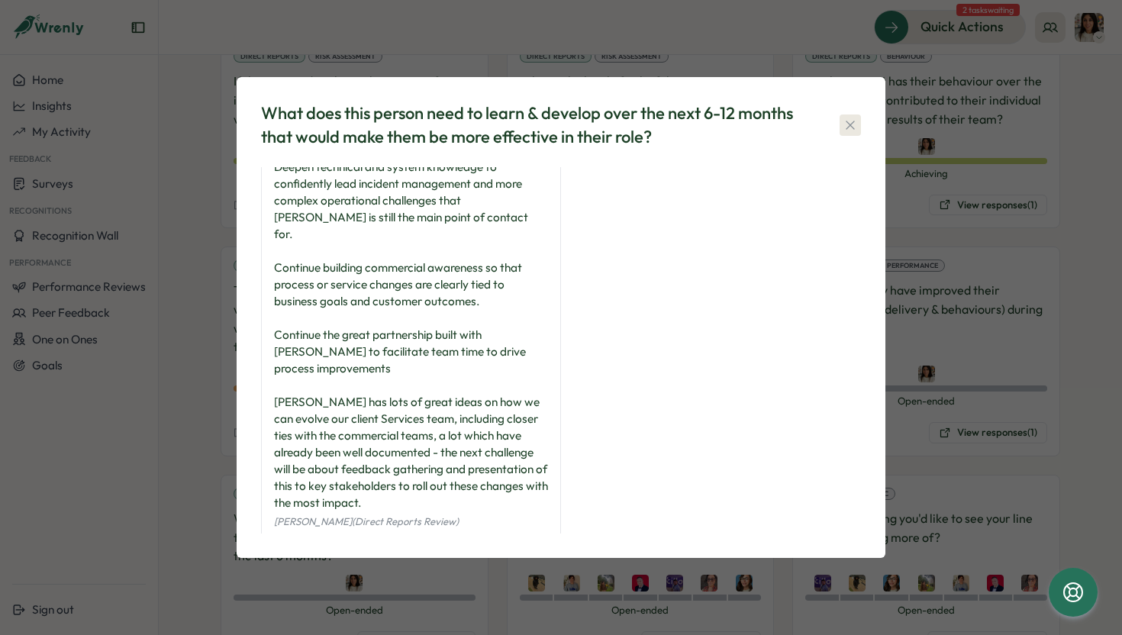
click at [851, 125] on icon "button" at bounding box center [849, 125] width 15 height 15
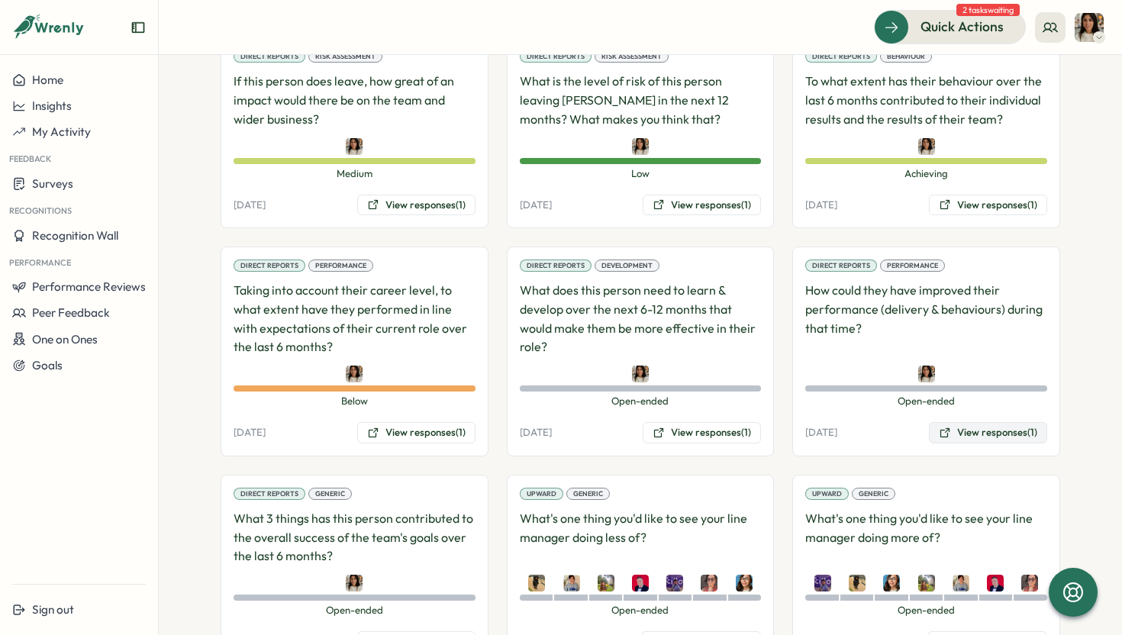
click at [987, 422] on button "View responses (1)" at bounding box center [988, 432] width 118 height 21
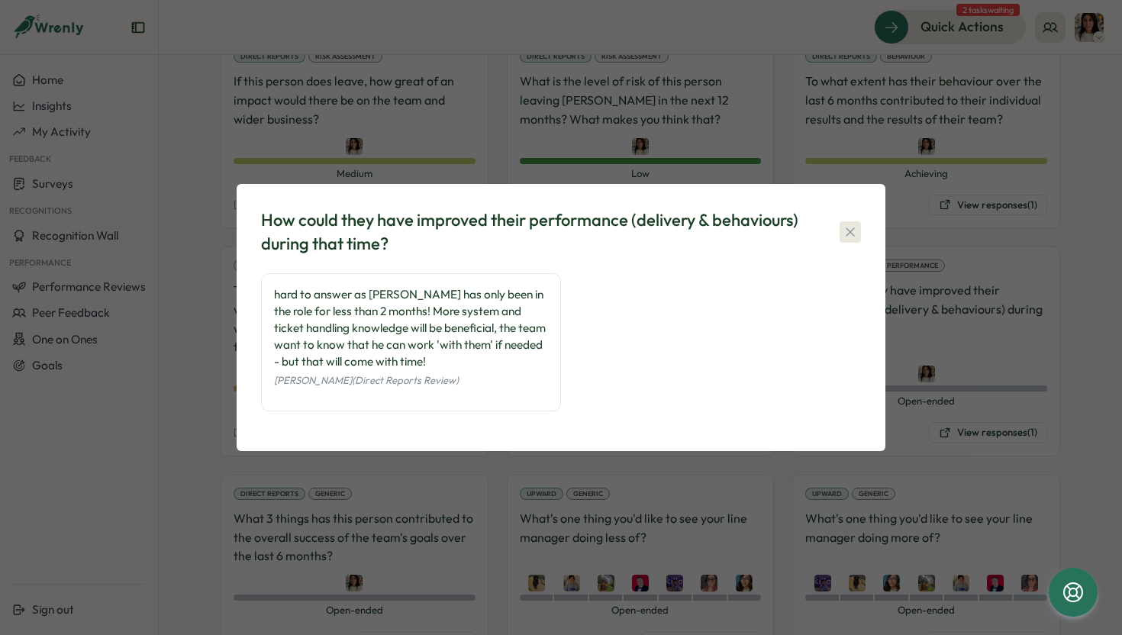
click at [845, 230] on icon "button" at bounding box center [849, 231] width 15 height 15
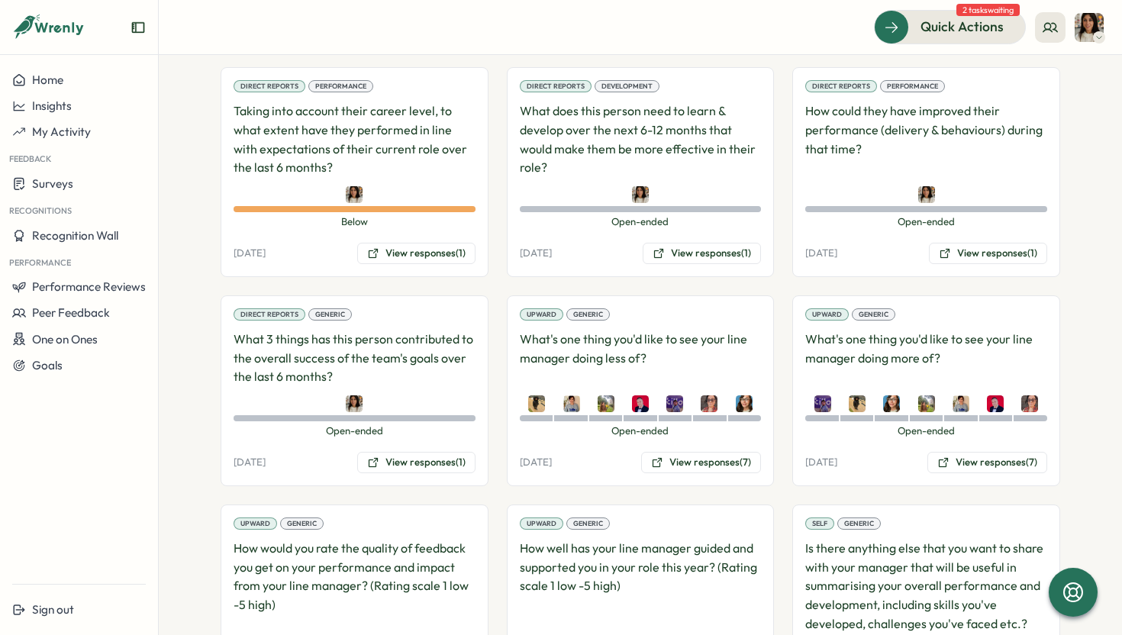
scroll to position [1524, 0]
click at [431, 451] on button "View responses (1)" at bounding box center [416, 461] width 118 height 21
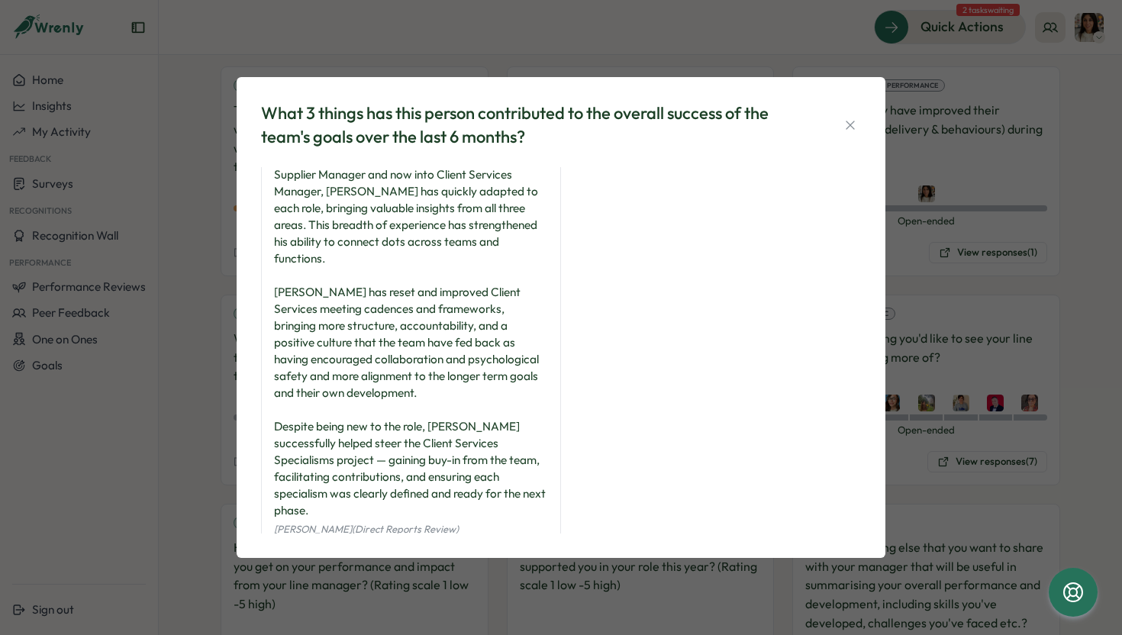
scroll to position [38, 0]
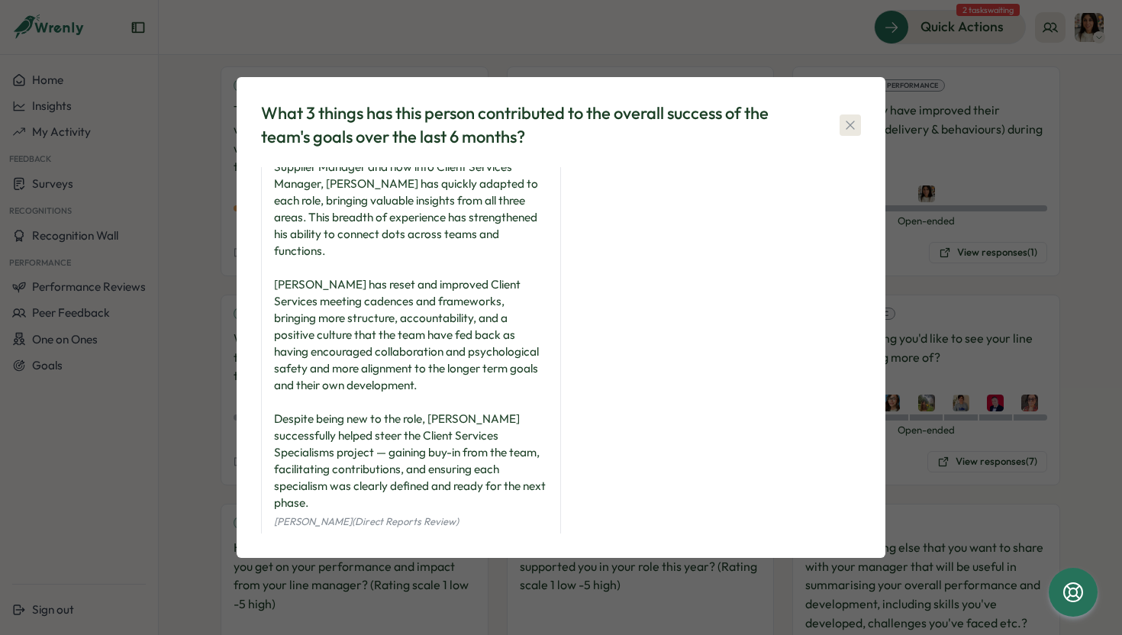
click at [848, 132] on icon "button" at bounding box center [849, 125] width 15 height 15
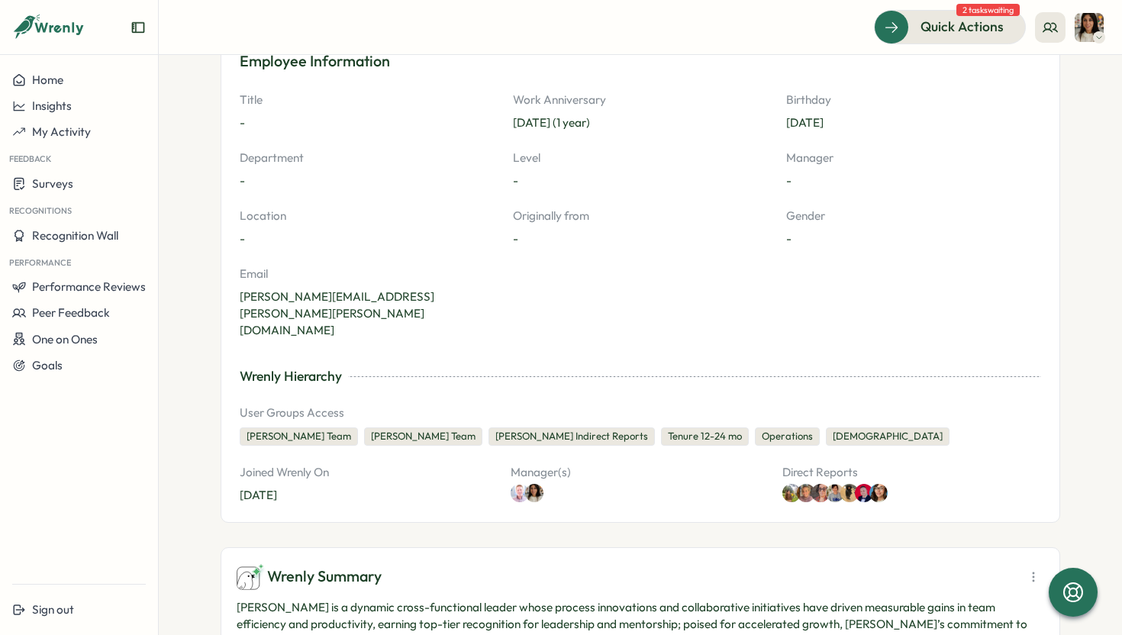
scroll to position [0, 0]
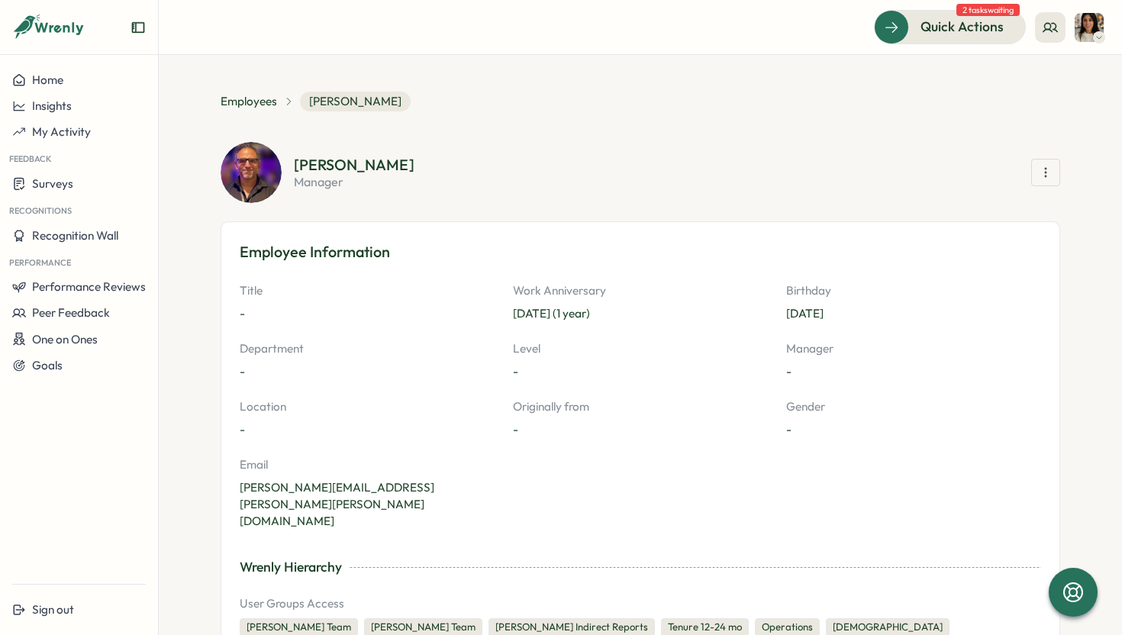
click at [1041, 168] on icon "button" at bounding box center [1045, 172] width 15 height 15
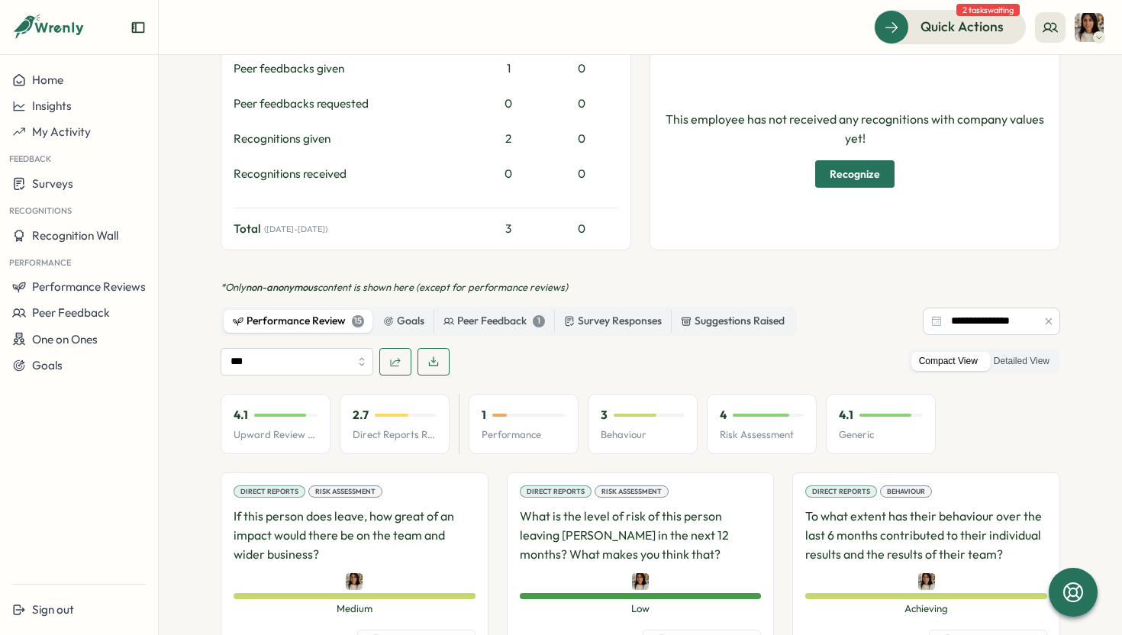
scroll to position [910, 0]
click at [430, 355] on icon "button" at bounding box center [433, 361] width 12 height 12
click at [764, 21] on div "Quick Actions 2 tasks waiting" at bounding box center [640, 27] width 926 height 34
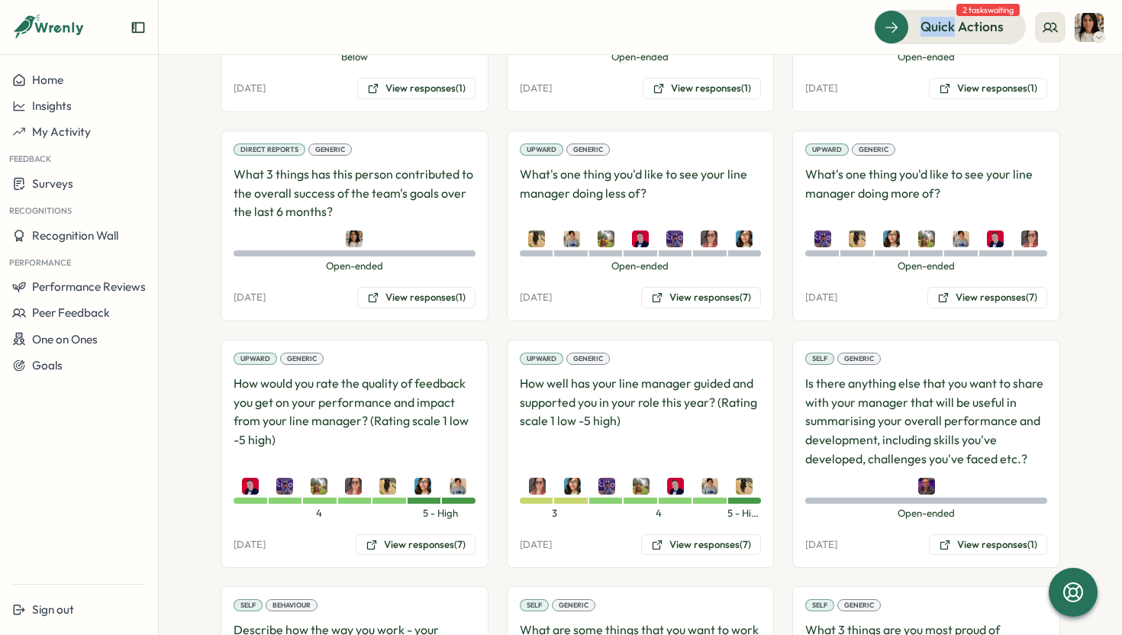
scroll to position [1689, 0]
click at [418, 533] on button "View responses (7)" at bounding box center [416, 543] width 120 height 21
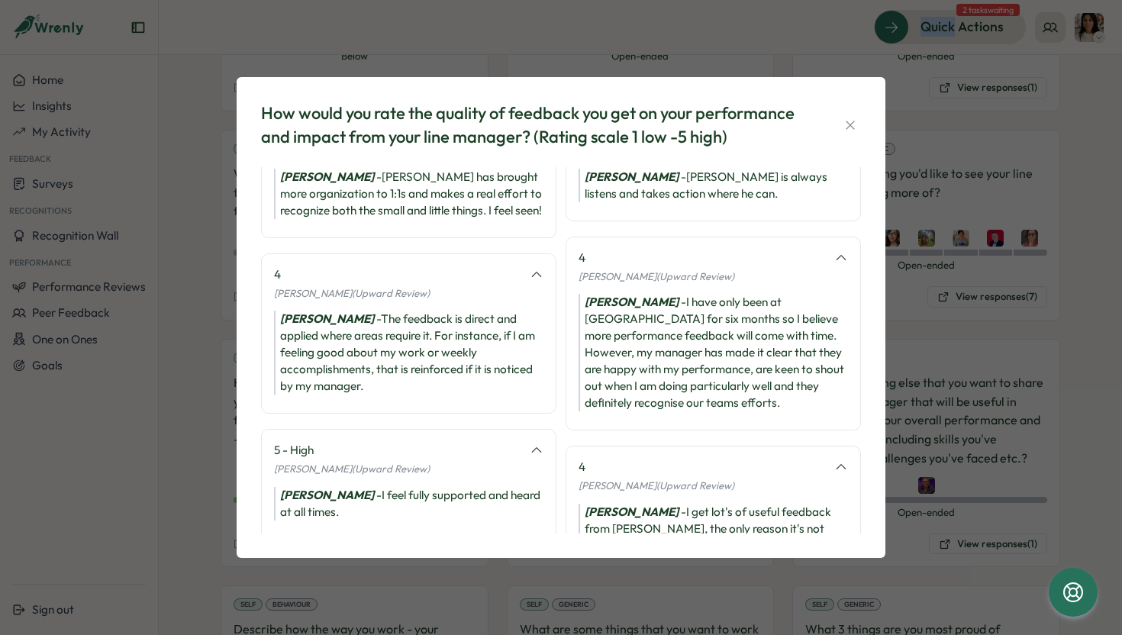
scroll to position [0, 0]
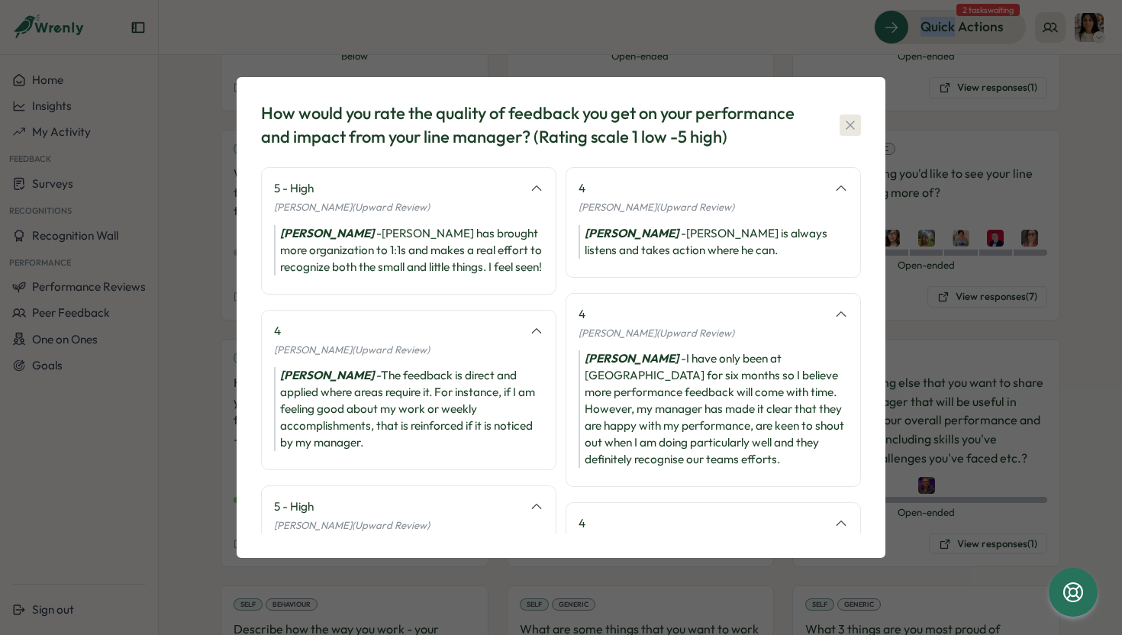
click at [848, 128] on icon "button" at bounding box center [849, 125] width 15 height 15
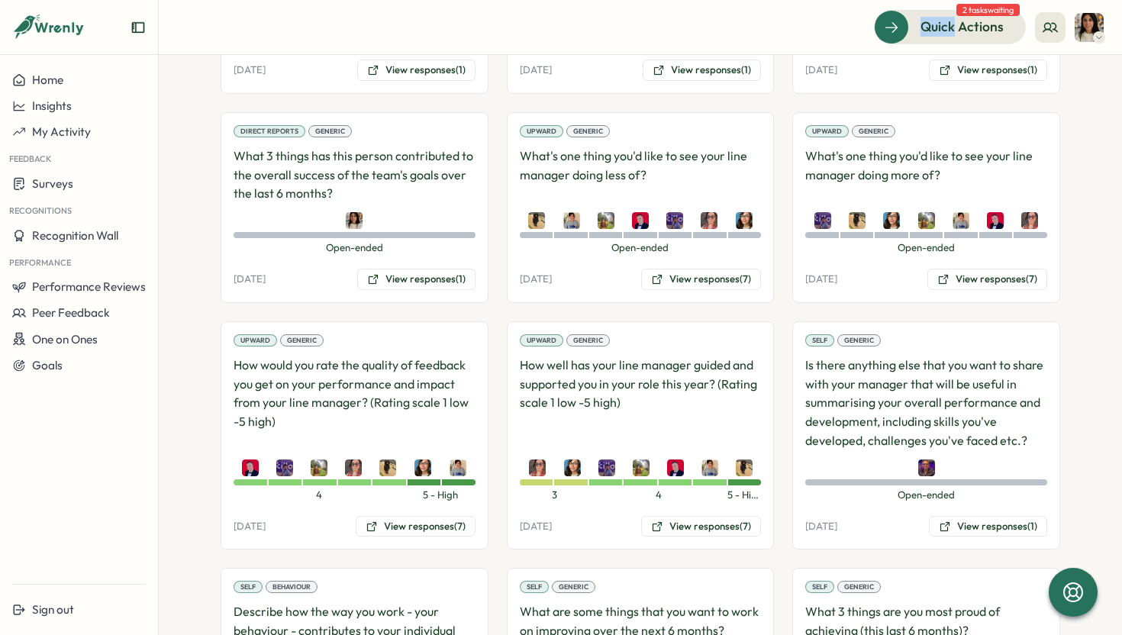
scroll to position [1705, 0]
click at [995, 269] on button "View responses (7)" at bounding box center [987, 279] width 120 height 21
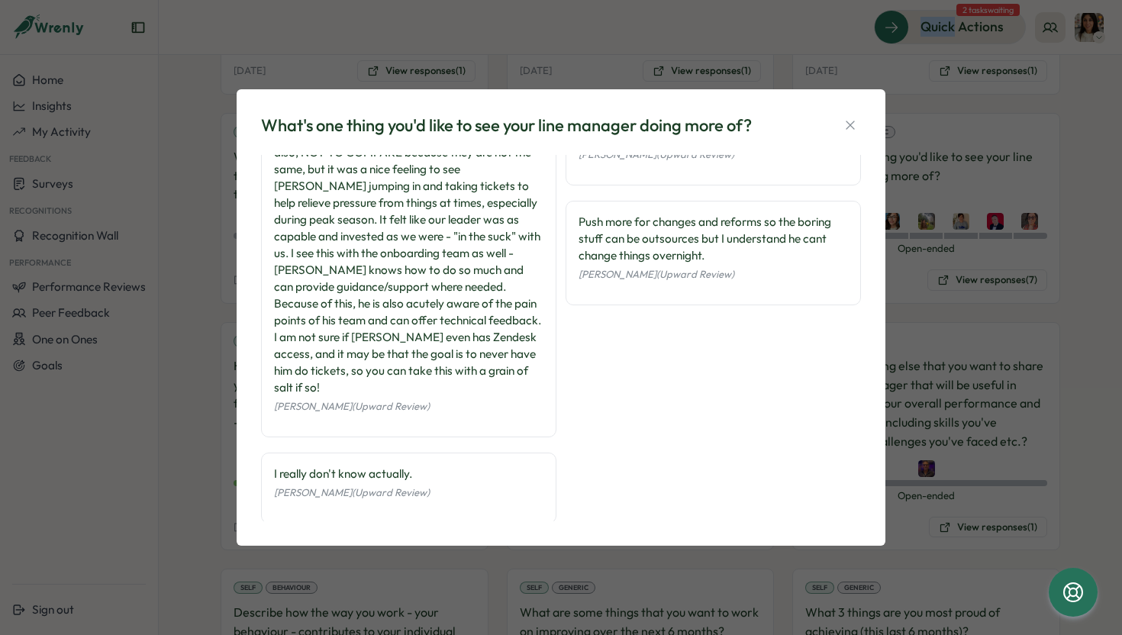
scroll to position [398, 0]
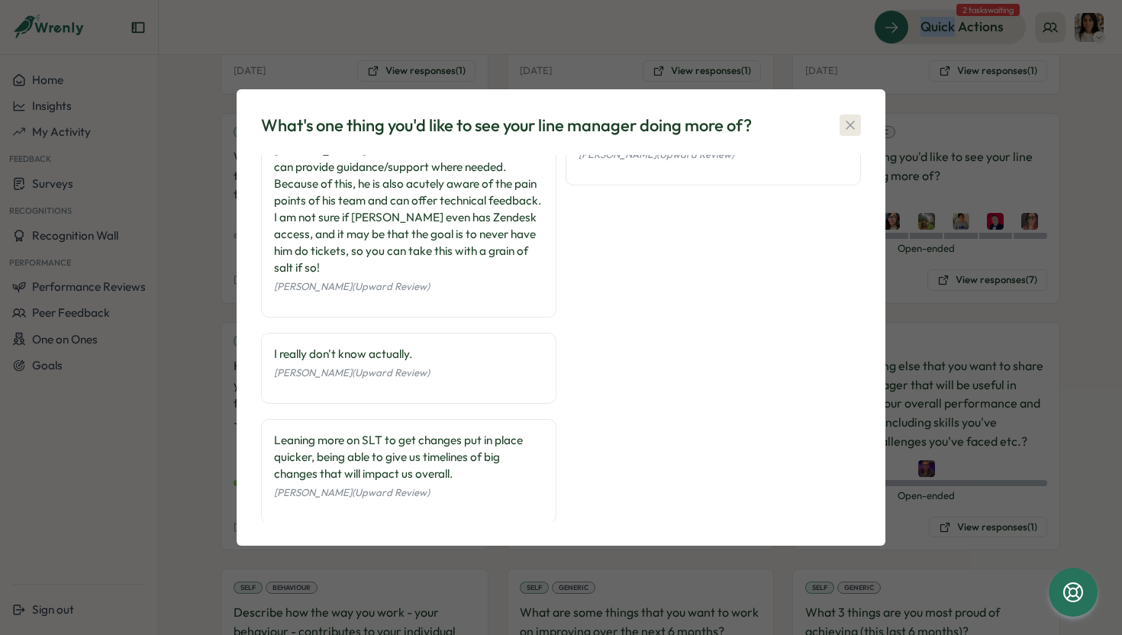
click at [846, 124] on icon "button" at bounding box center [849, 125] width 15 height 15
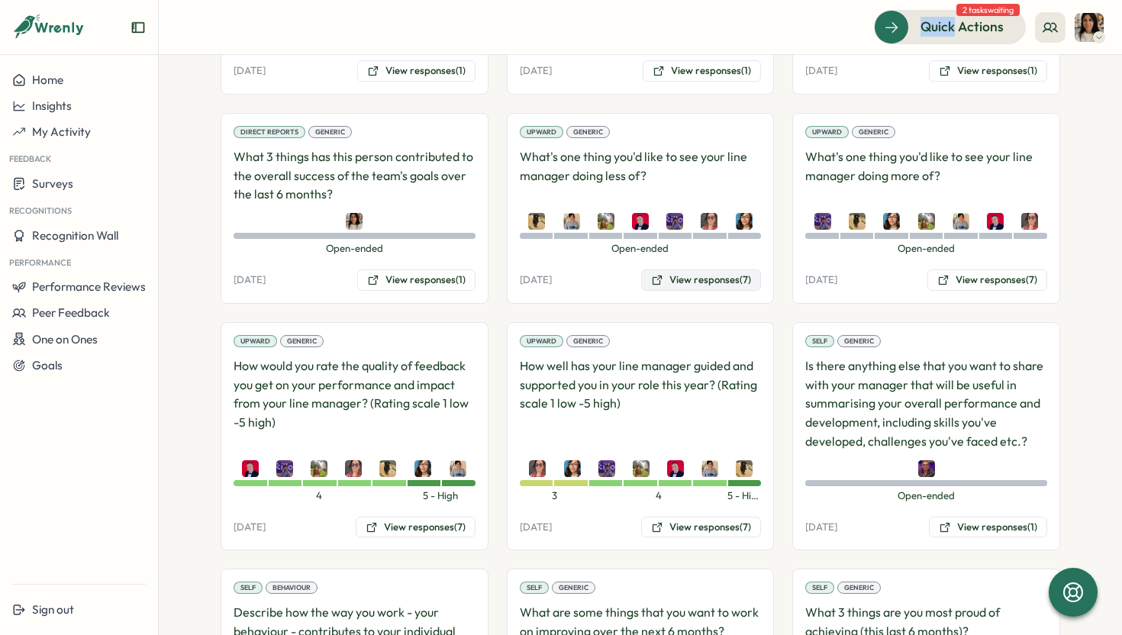
click at [710, 269] on button "View responses (7)" at bounding box center [701, 279] width 120 height 21
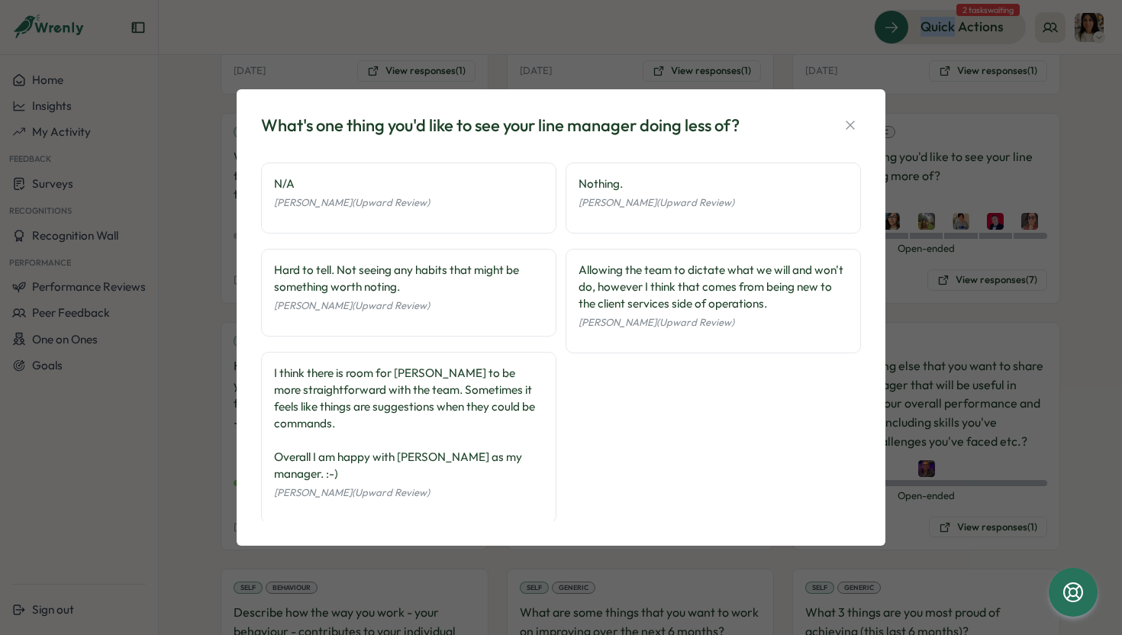
scroll to position [0, 0]
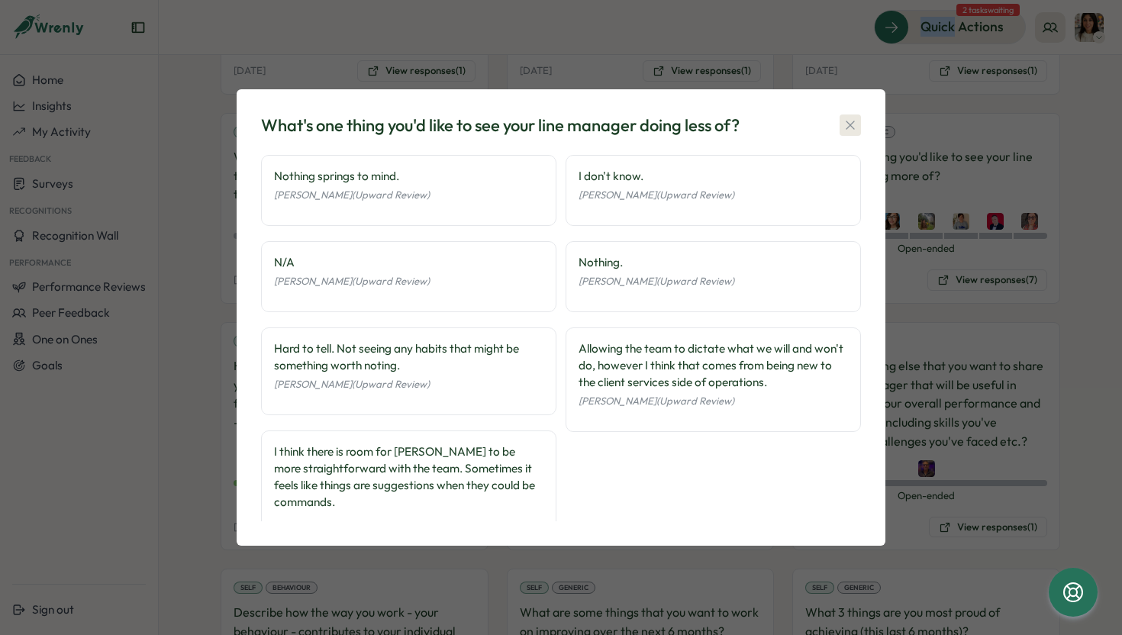
click at [850, 123] on icon "button" at bounding box center [849, 125] width 15 height 15
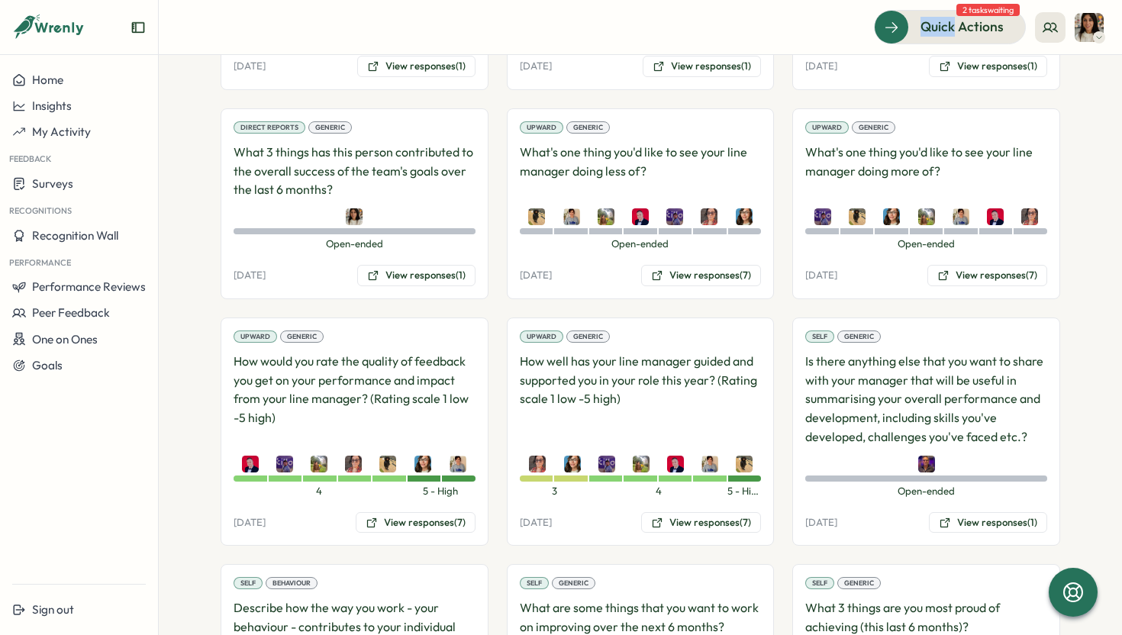
scroll to position [1687, 0]
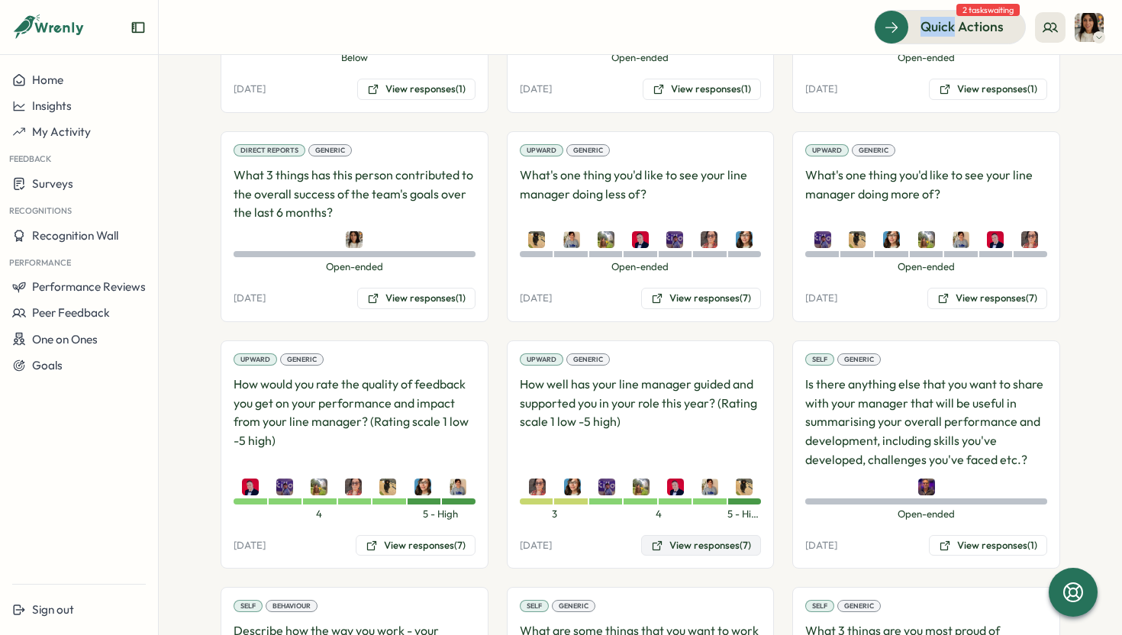
click at [700, 535] on button "View responses (7)" at bounding box center [701, 545] width 120 height 21
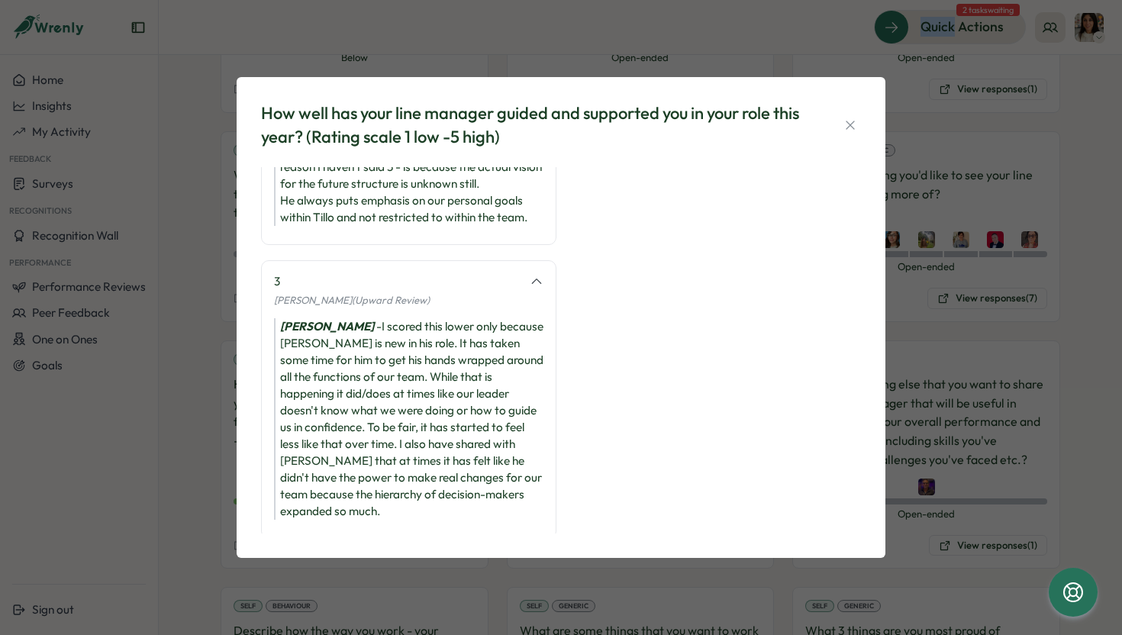
scroll to position [623, 0]
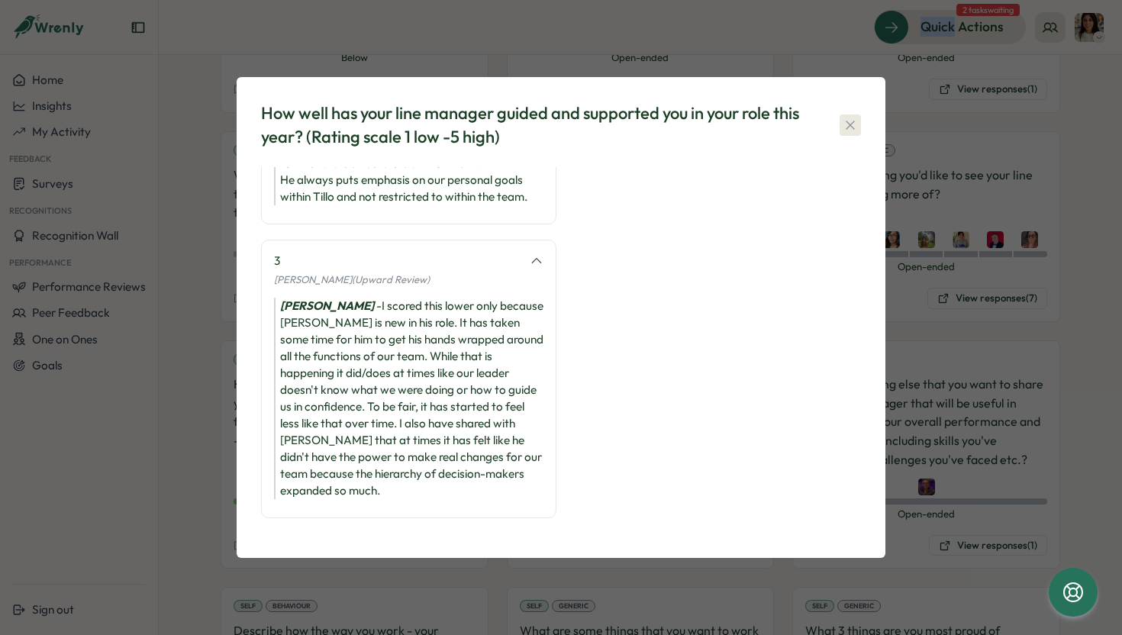
click at [849, 125] on icon "button" at bounding box center [849, 125] width 15 height 15
